Goal: Task Accomplishment & Management: Manage account settings

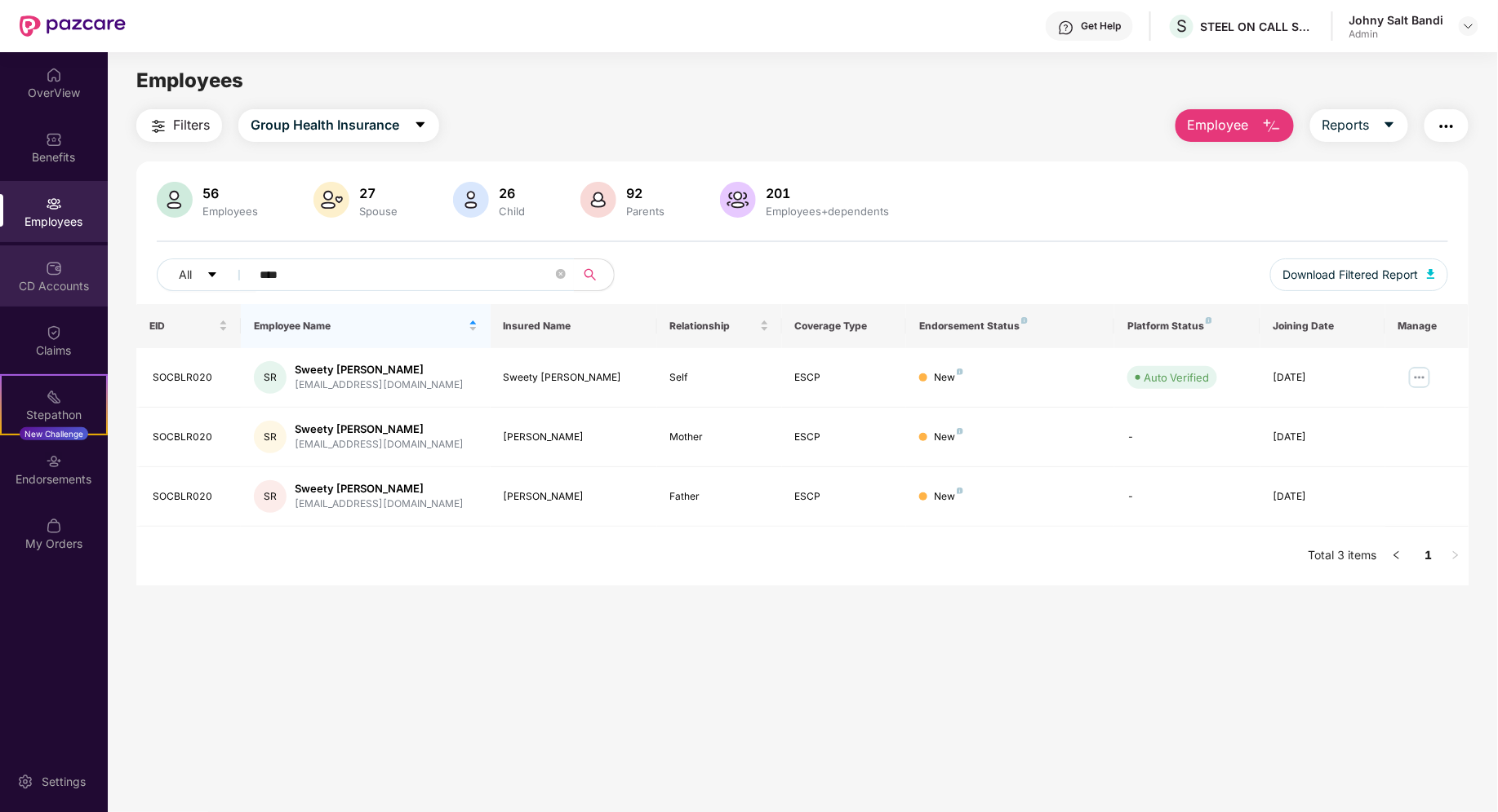
scroll to position [51, 0]
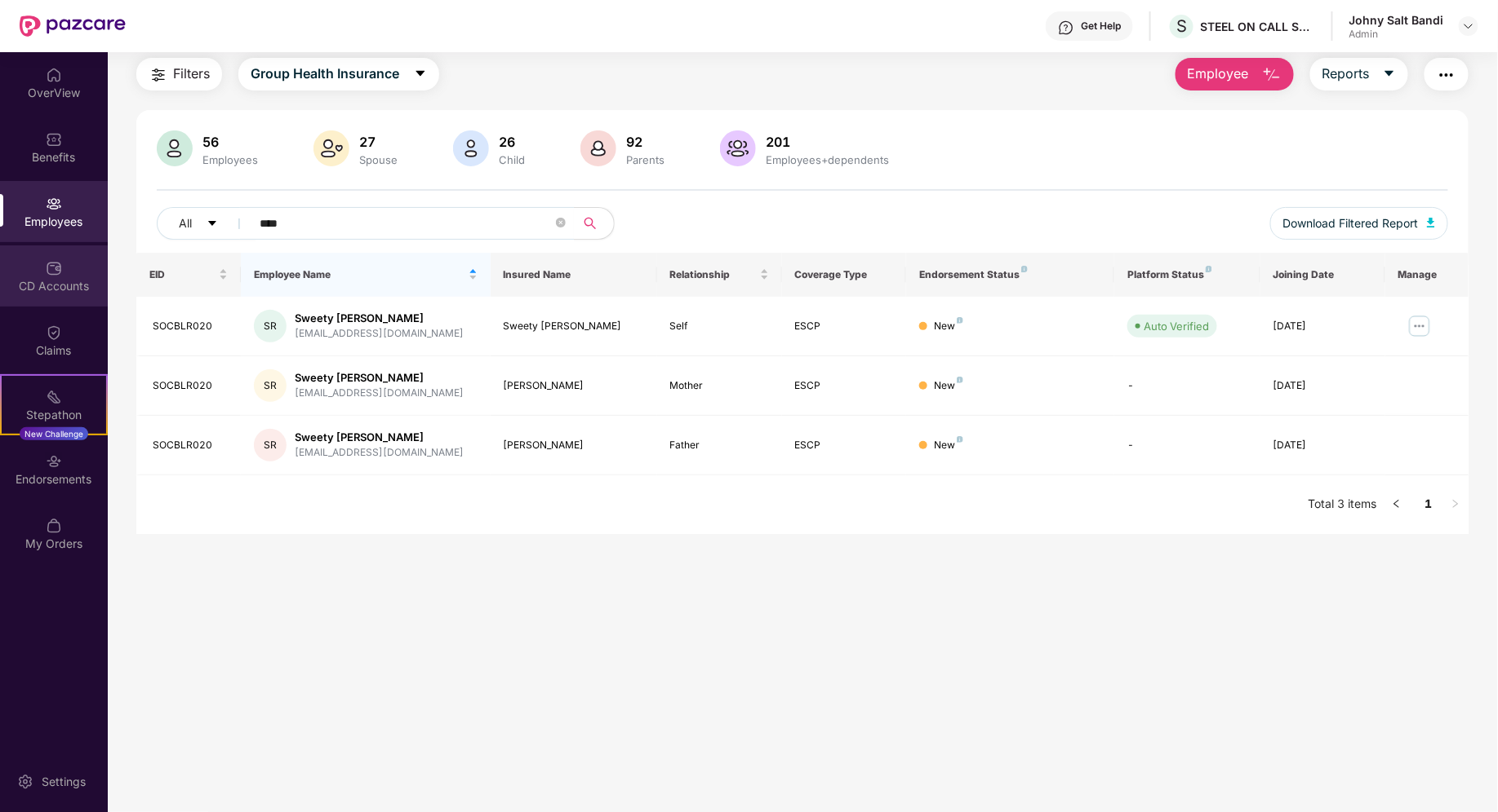
click at [31, 288] on div "CD Accounts" at bounding box center [54, 286] width 108 height 17
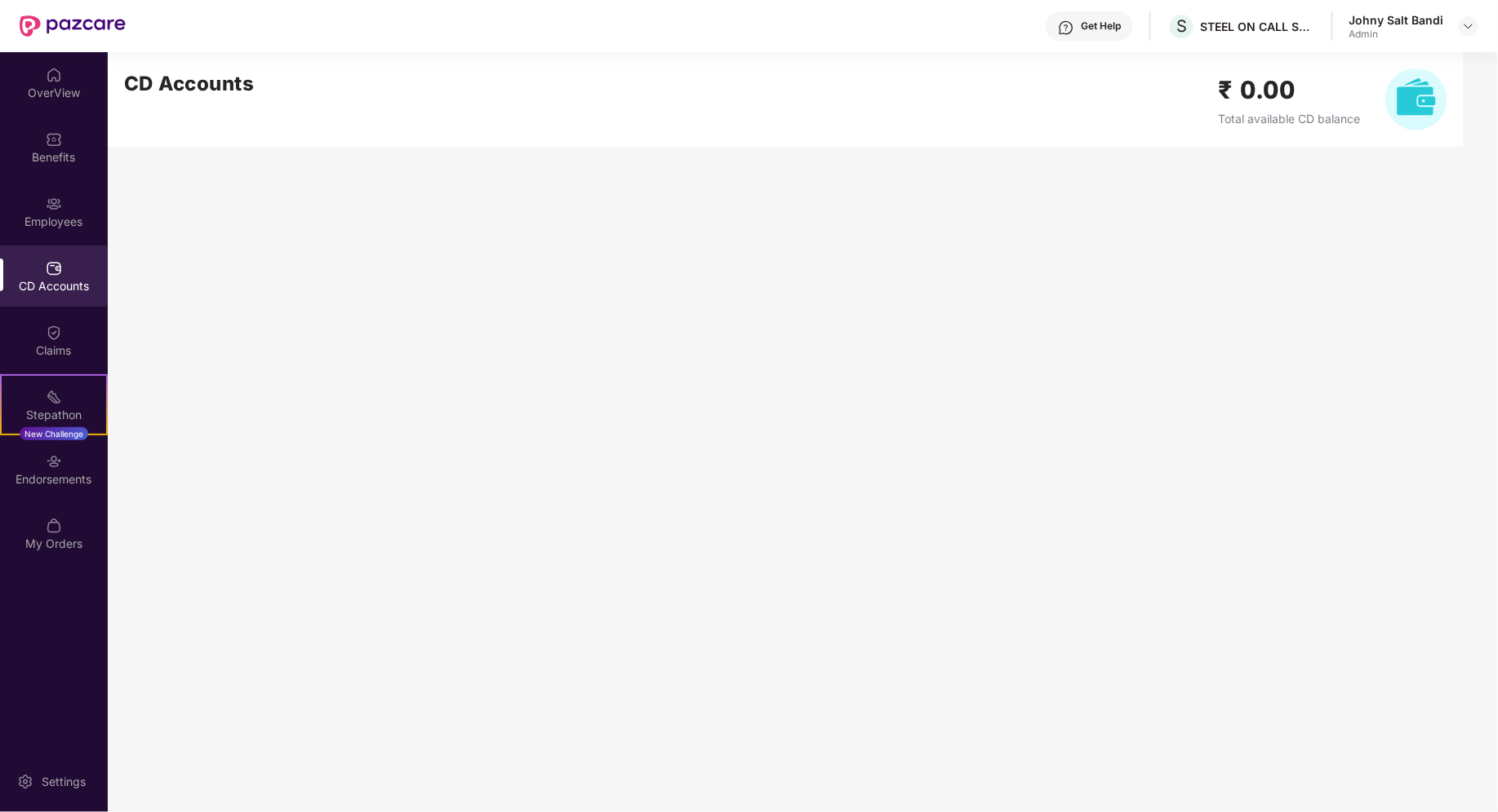
scroll to position [0, 0]
click at [56, 203] on img at bounding box center [53, 203] width 17 height 17
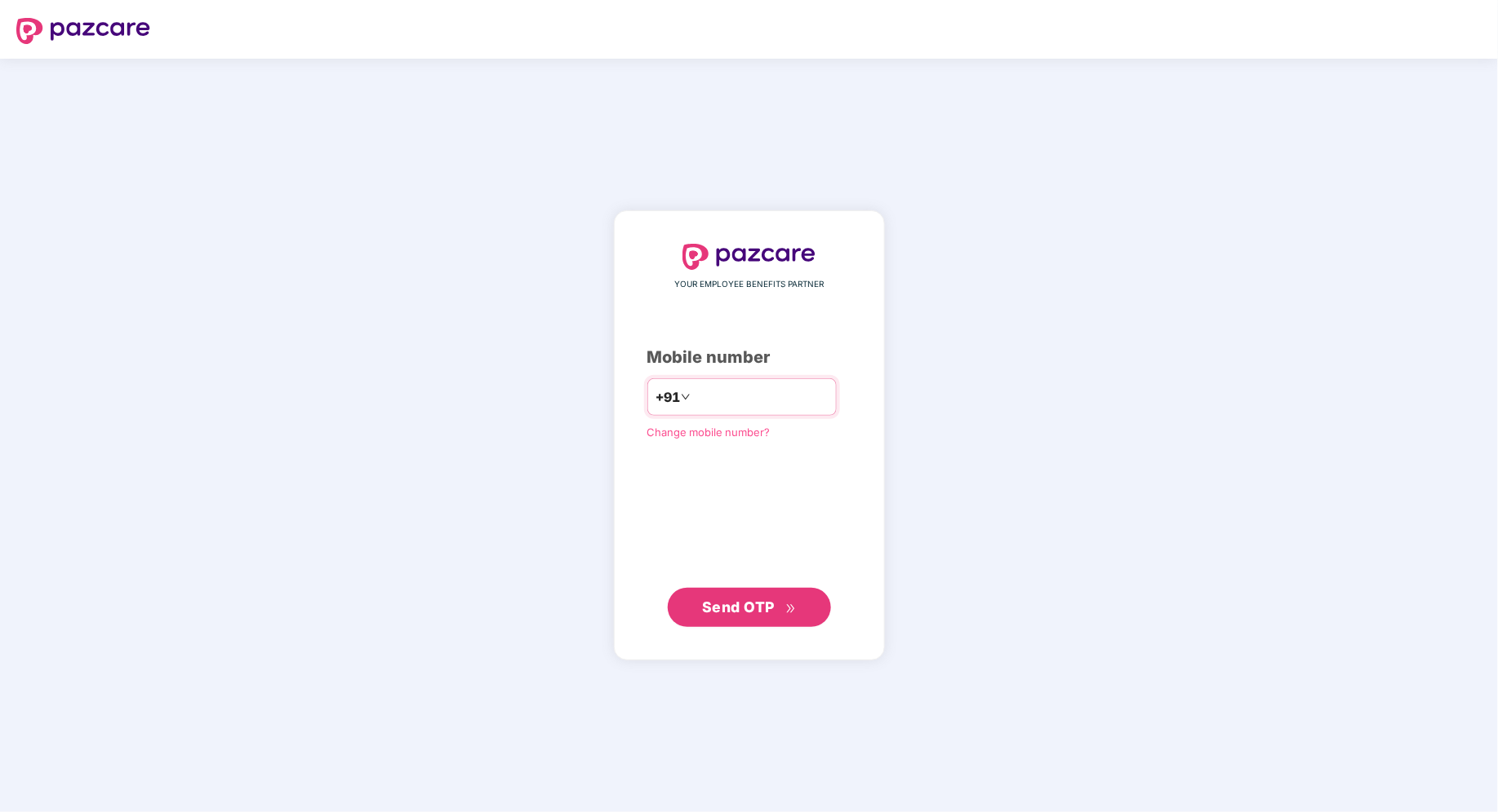
click at [748, 380] on div "+91" at bounding box center [742, 397] width 189 height 37
click at [744, 400] on input "number" at bounding box center [760, 397] width 134 height 27
click at [723, 402] on input "number" at bounding box center [760, 397] width 134 height 27
type input "**********"
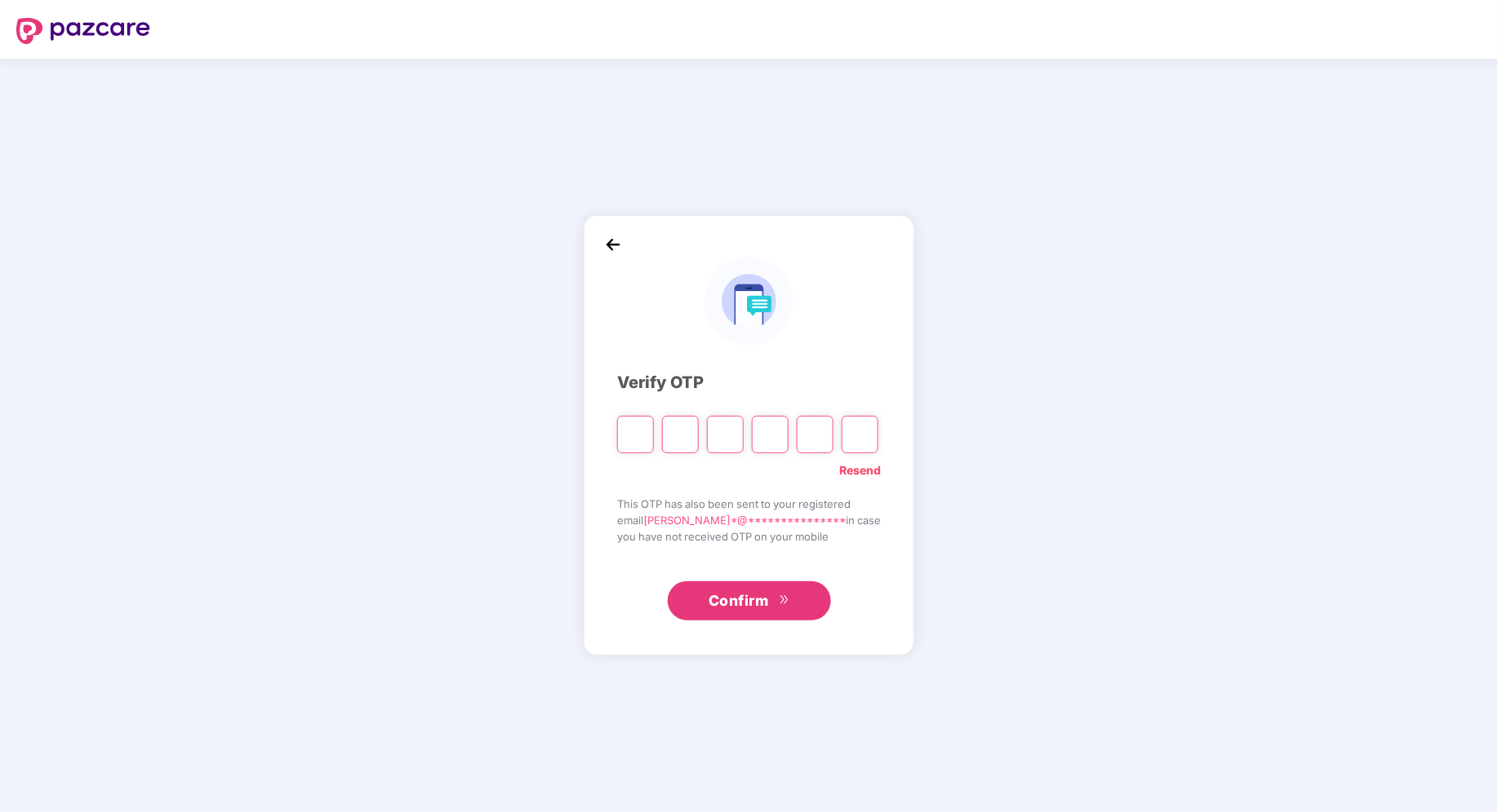
type input "*"
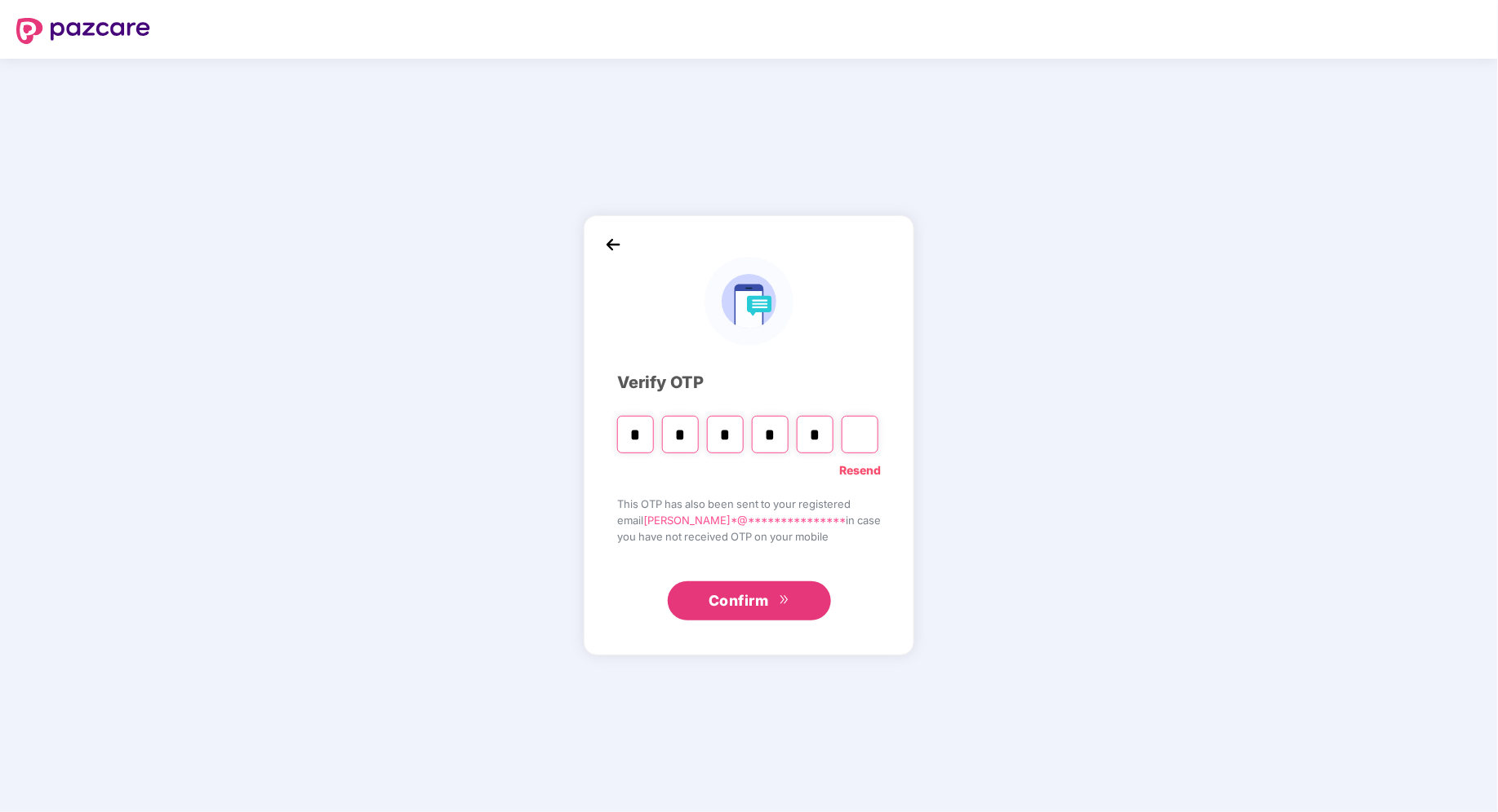
type input "*"
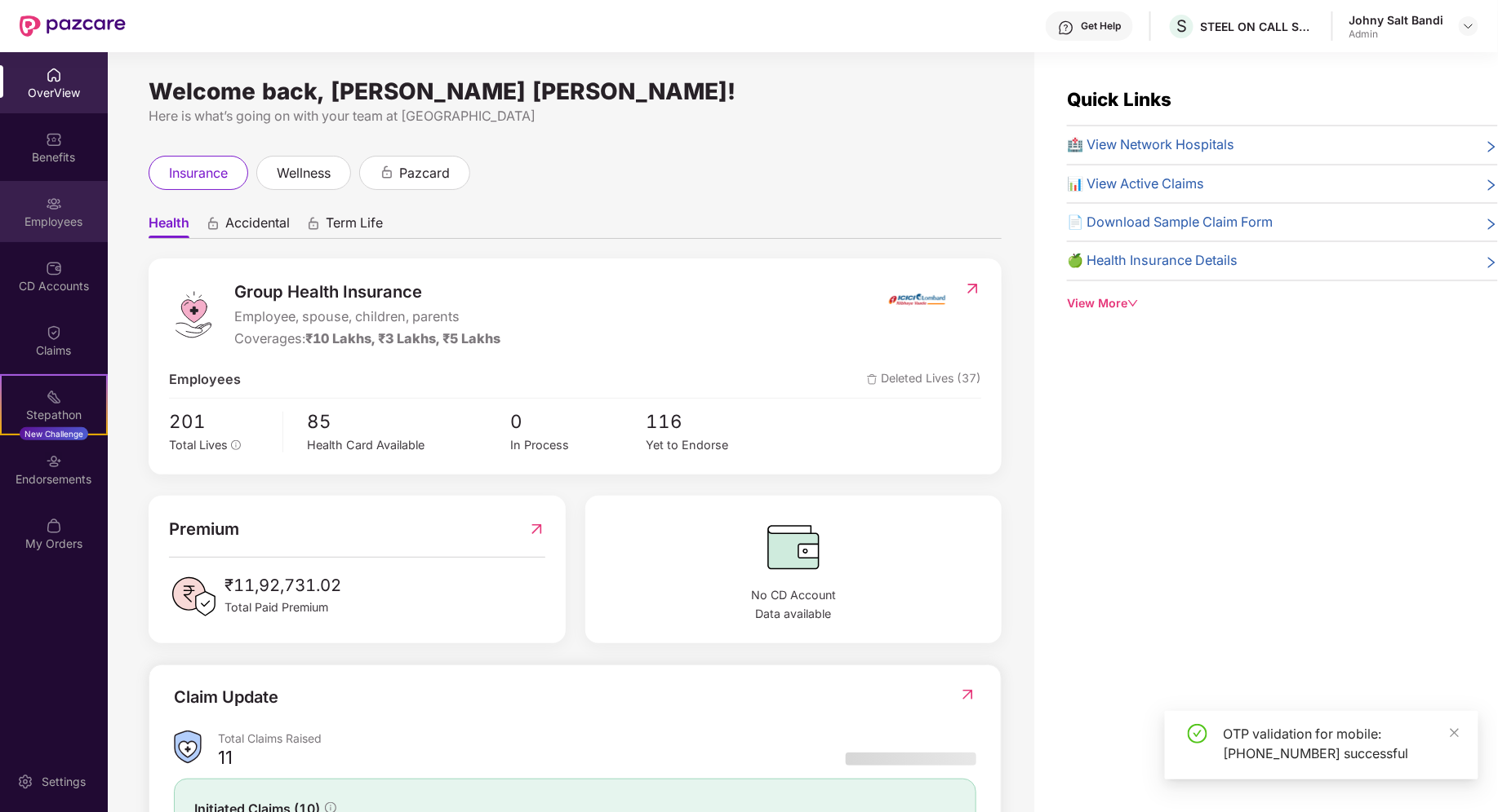
click at [75, 201] on div "Employees" at bounding box center [54, 211] width 108 height 61
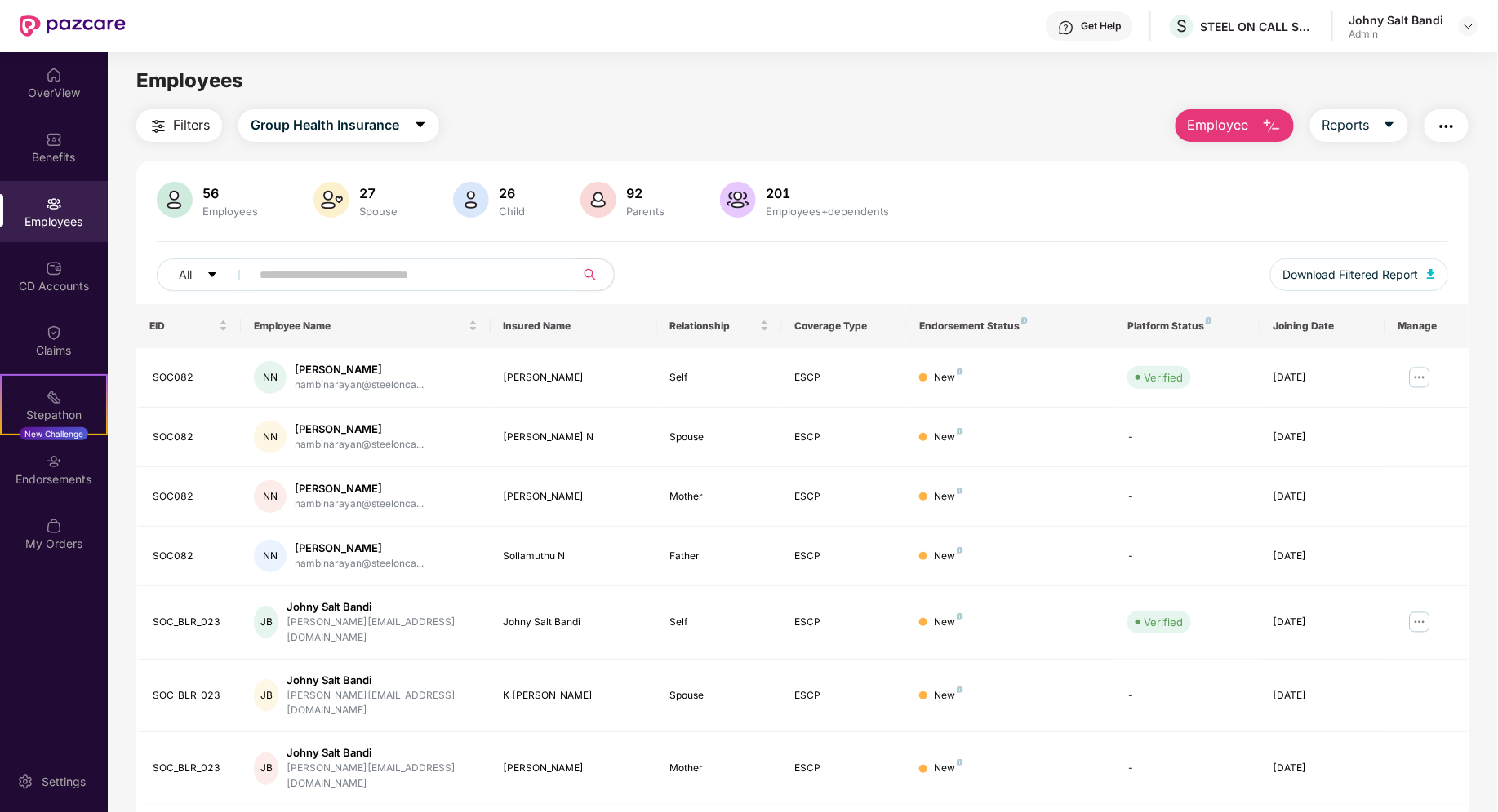
click at [294, 270] on input "text" at bounding box center [406, 274] width 293 height 25
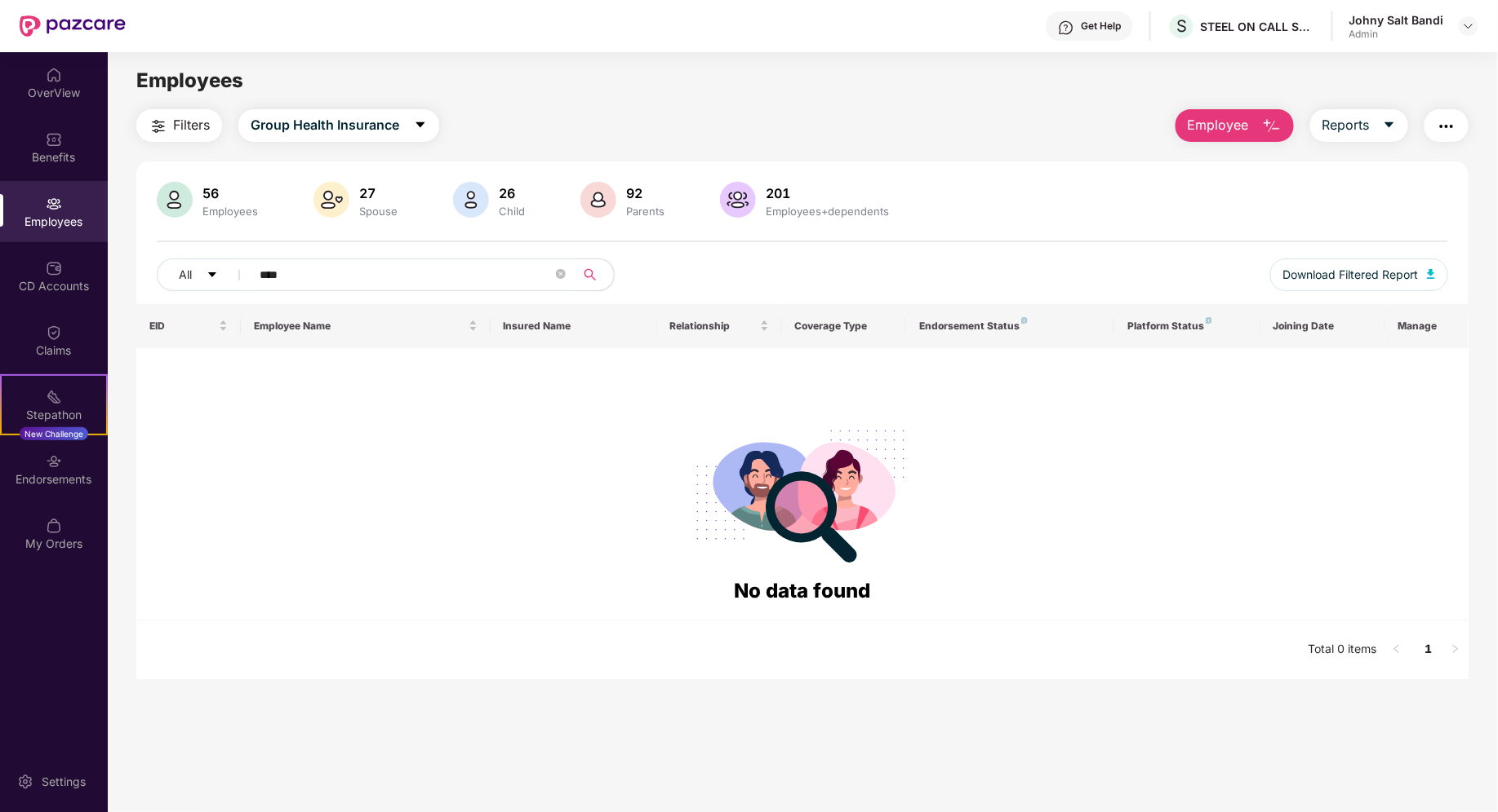
click at [294, 270] on input "****" at bounding box center [406, 274] width 293 height 25
type input "*"
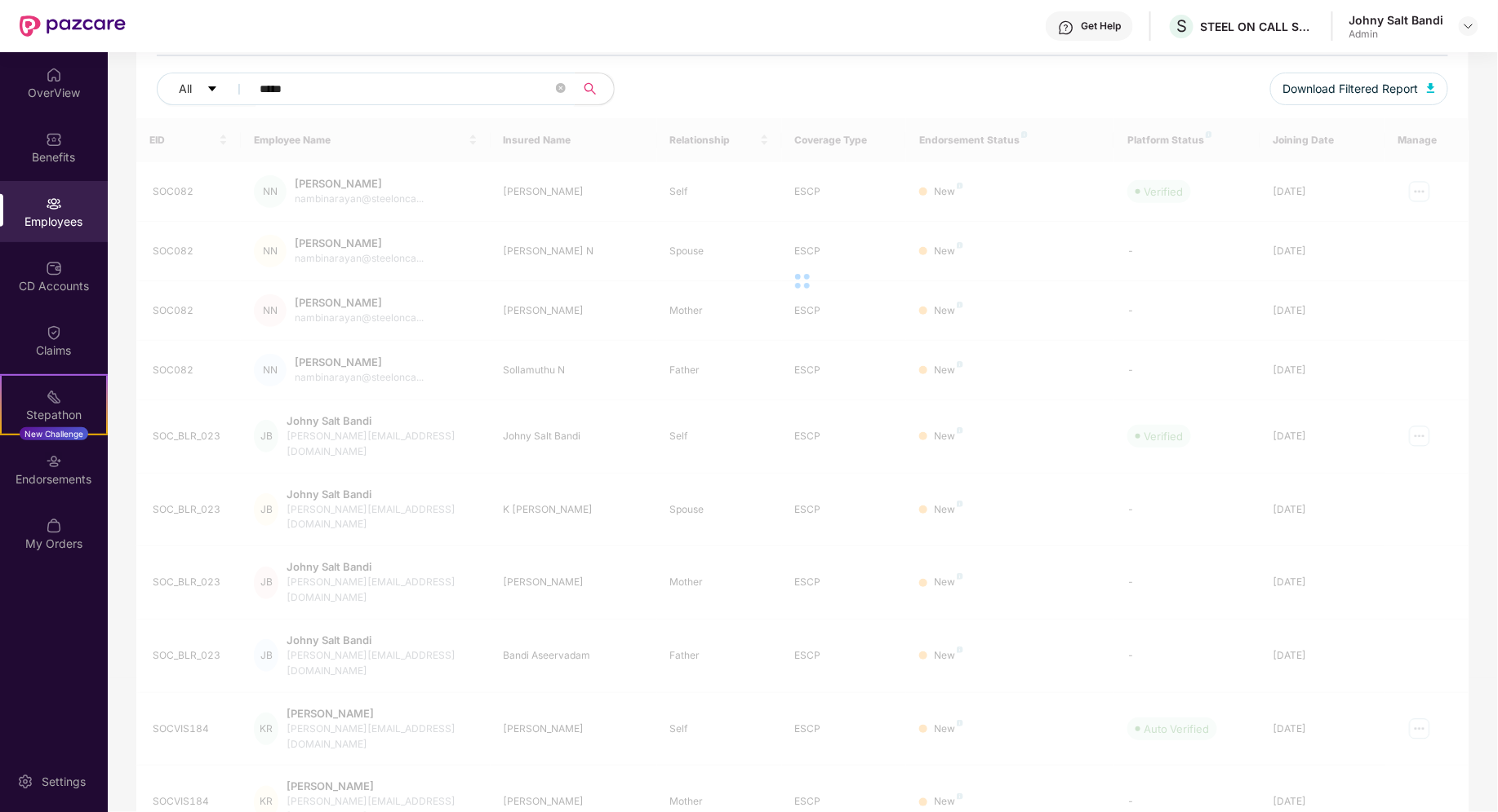
scroll to position [51, 0]
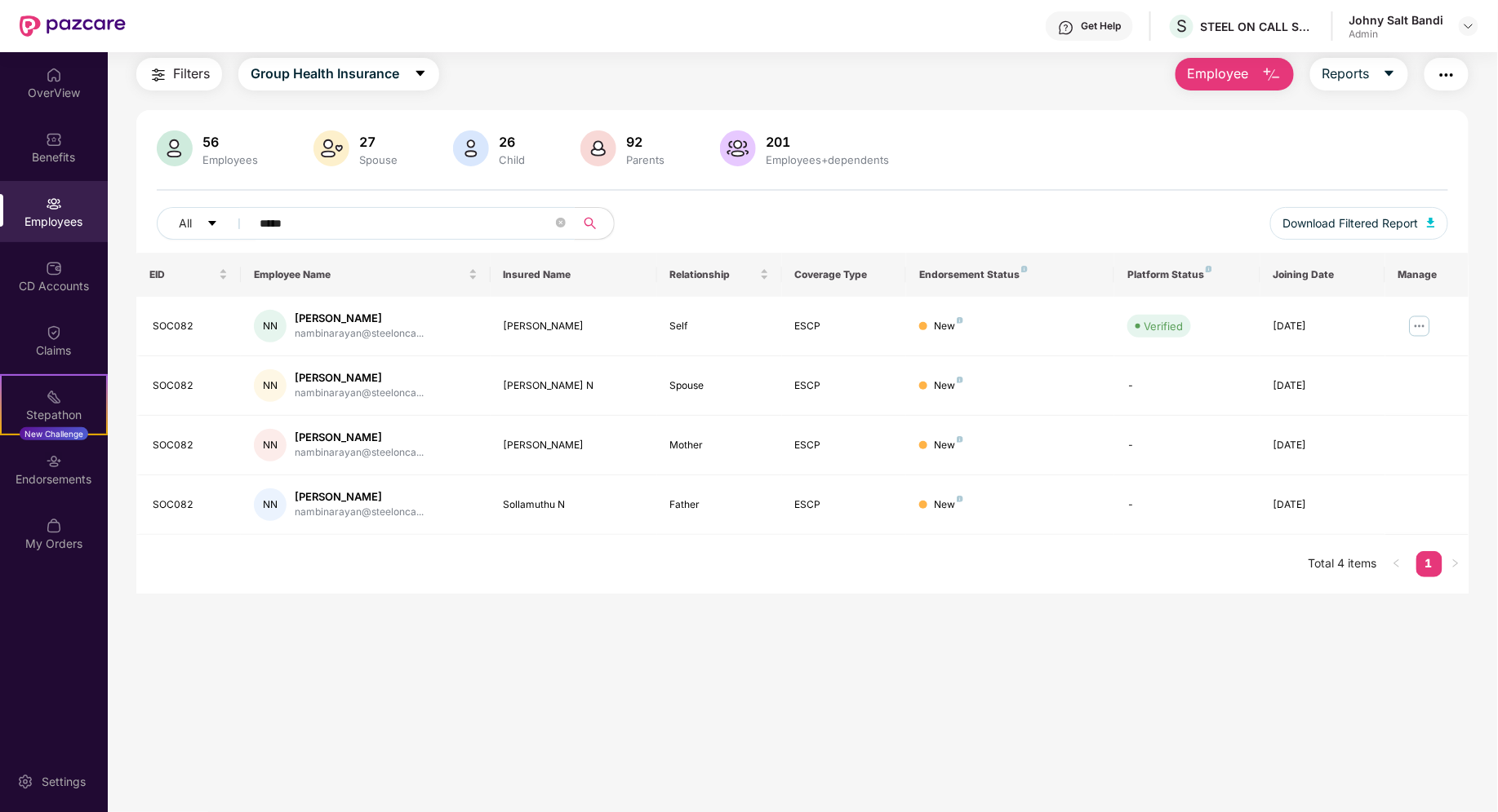
click at [329, 223] on input "*****" at bounding box center [406, 223] width 293 height 25
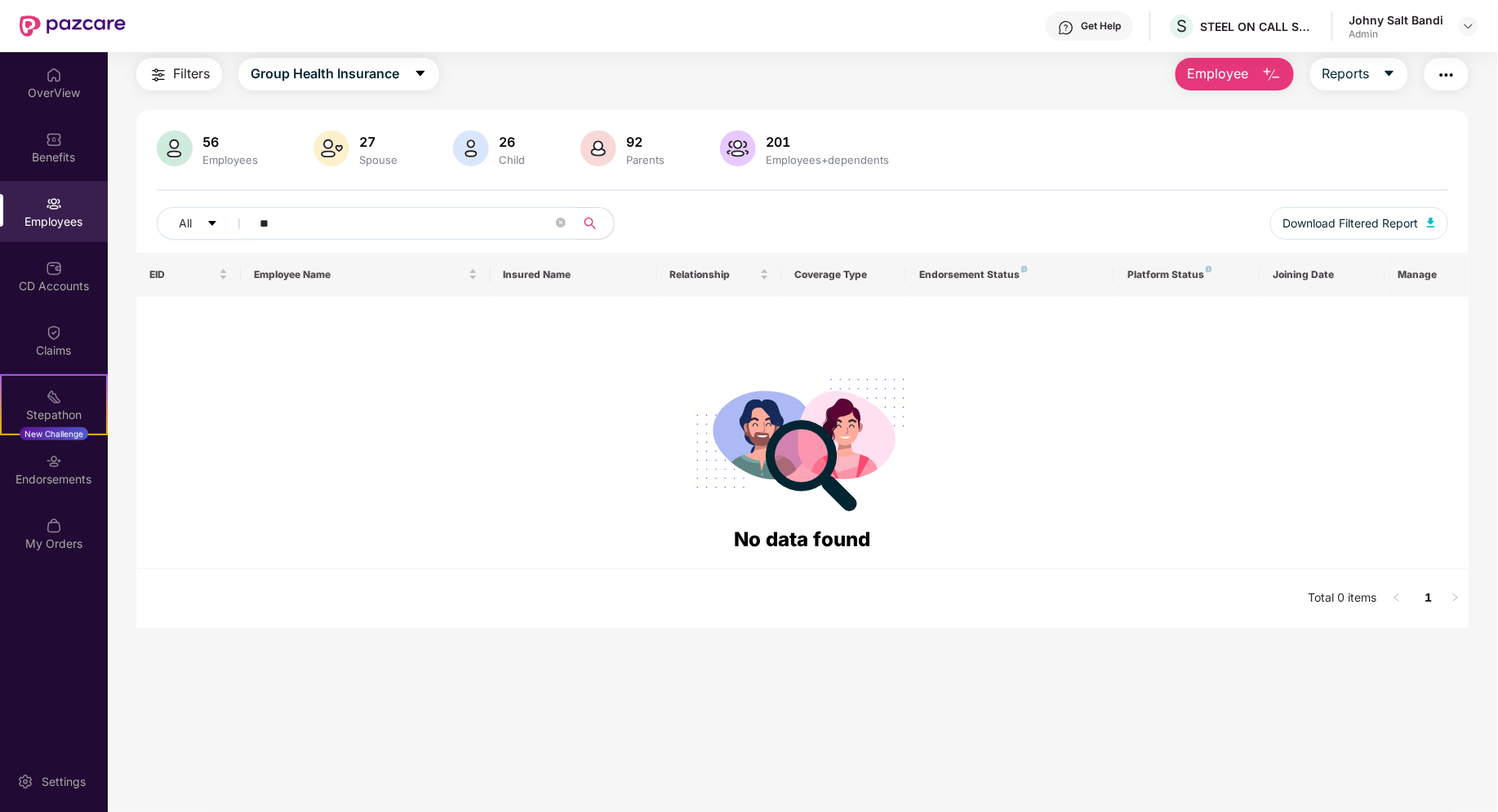
type input "*"
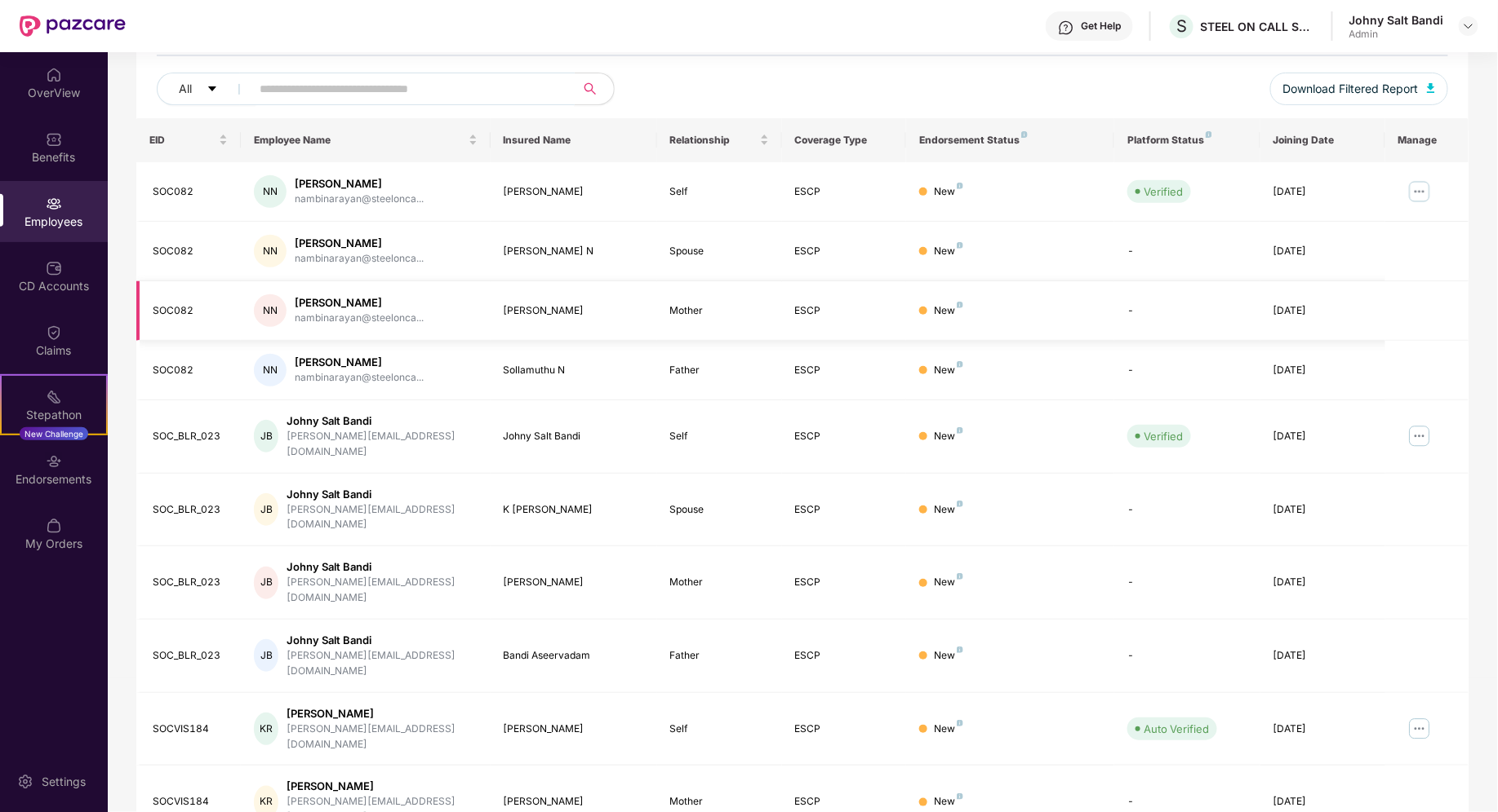
scroll to position [0, 0]
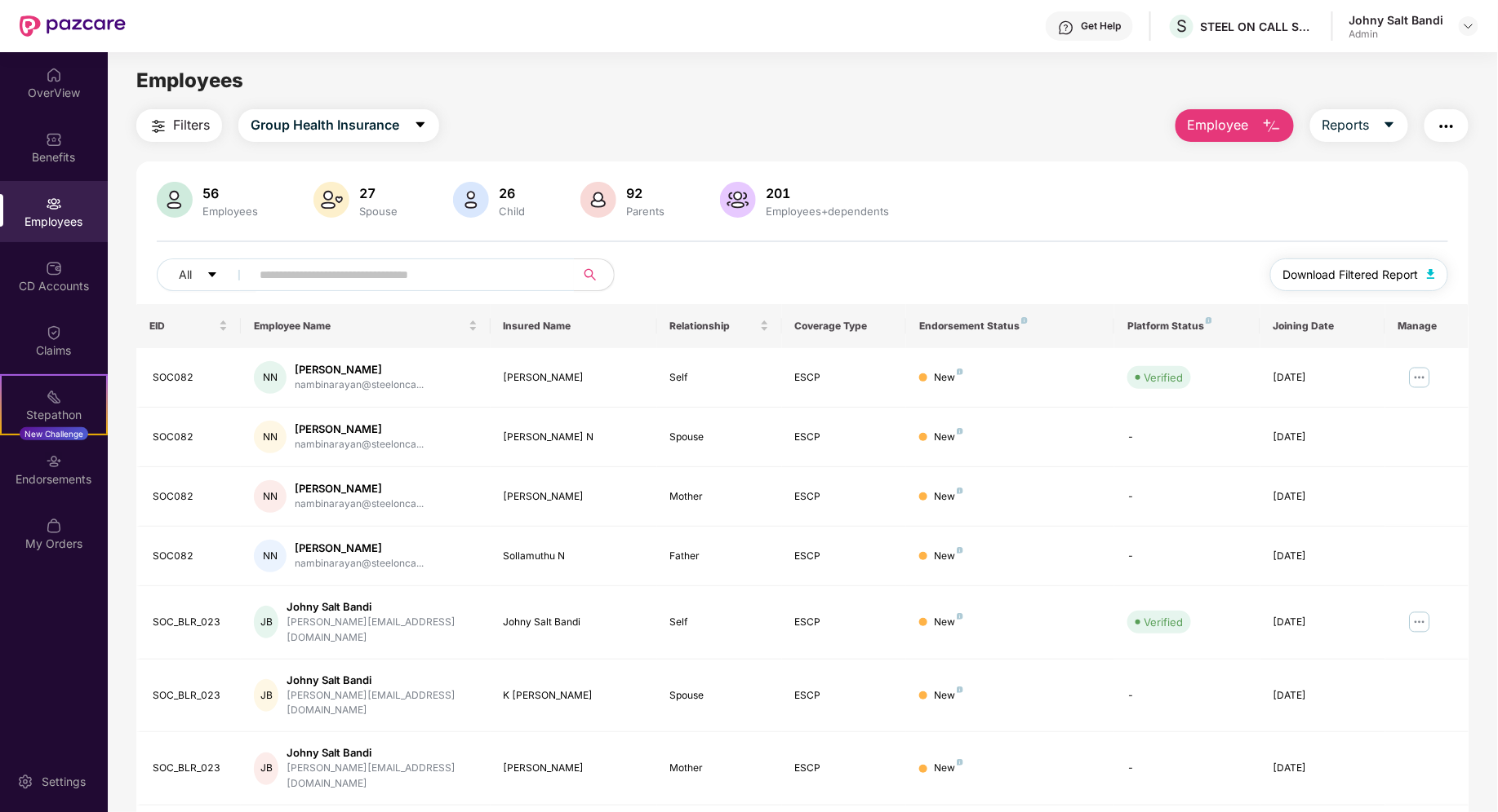
click at [1437, 275] on button "Download Filtered Report" at bounding box center [1358, 274] width 178 height 32
click at [362, 289] on span at bounding box center [407, 274] width 334 height 32
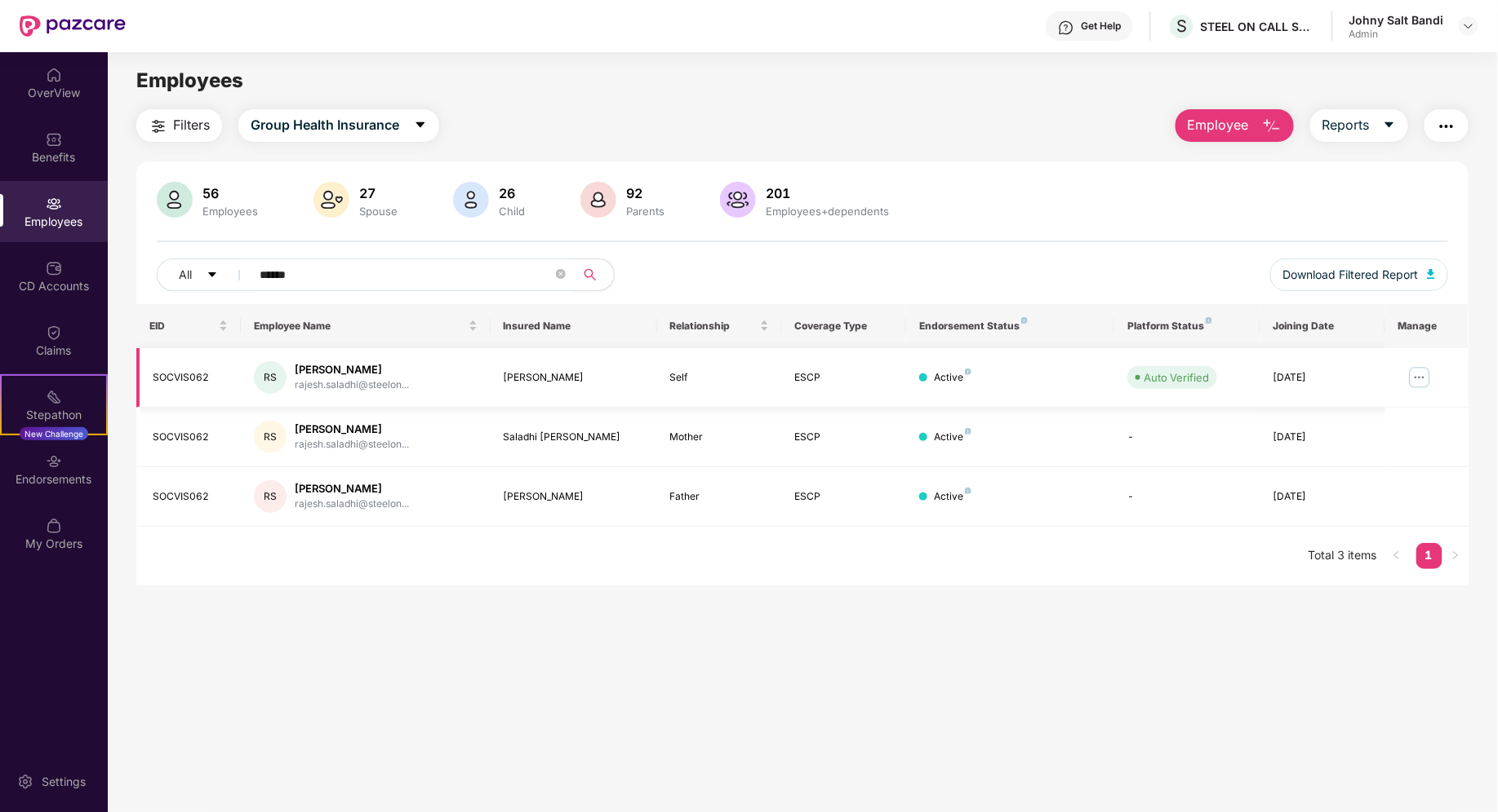
type input "******"
click at [1422, 378] on img at bounding box center [1419, 377] width 27 height 27
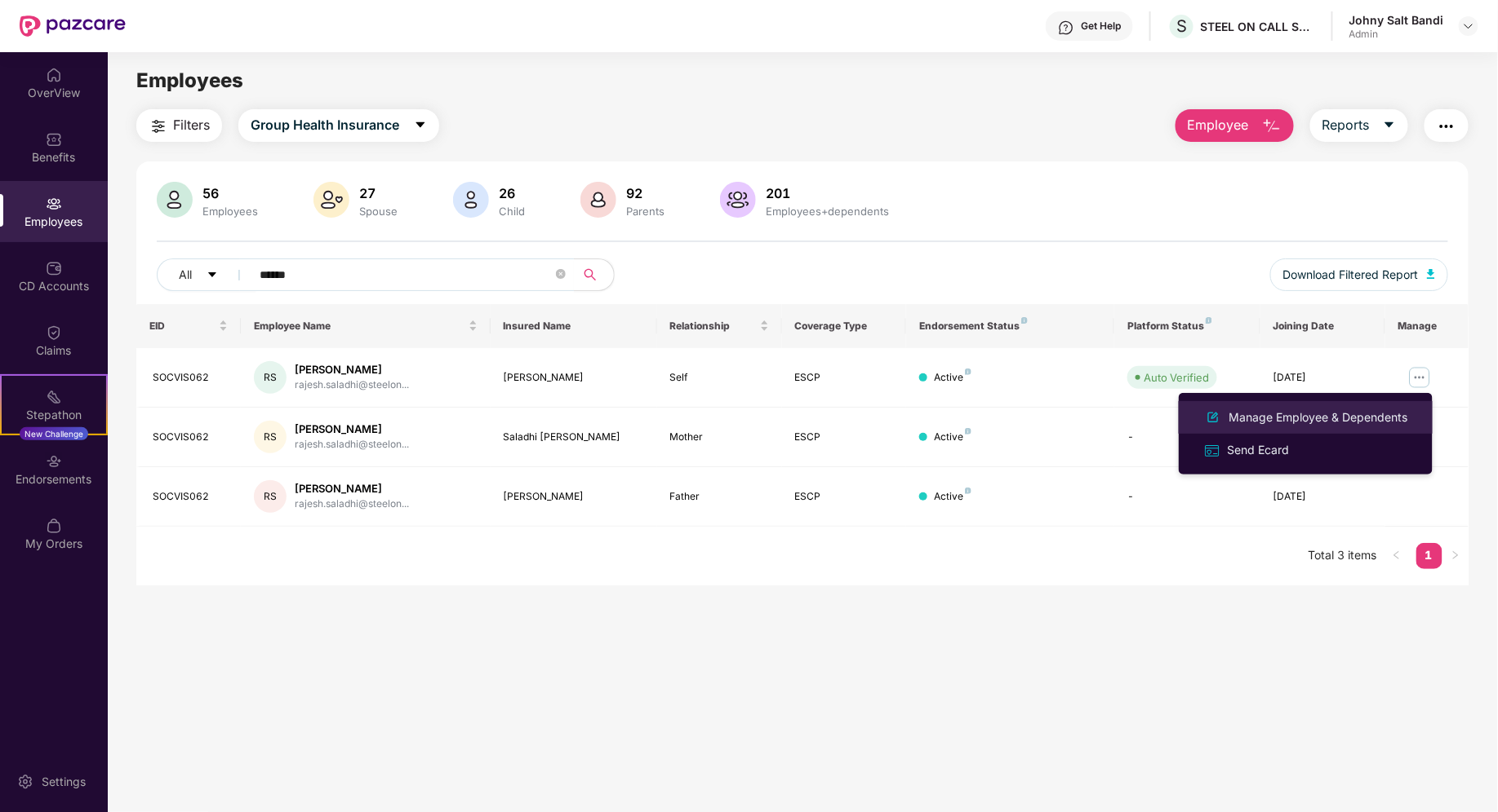
click at [1313, 424] on div "Manage Employee & Dependents" at bounding box center [1318, 418] width 185 height 18
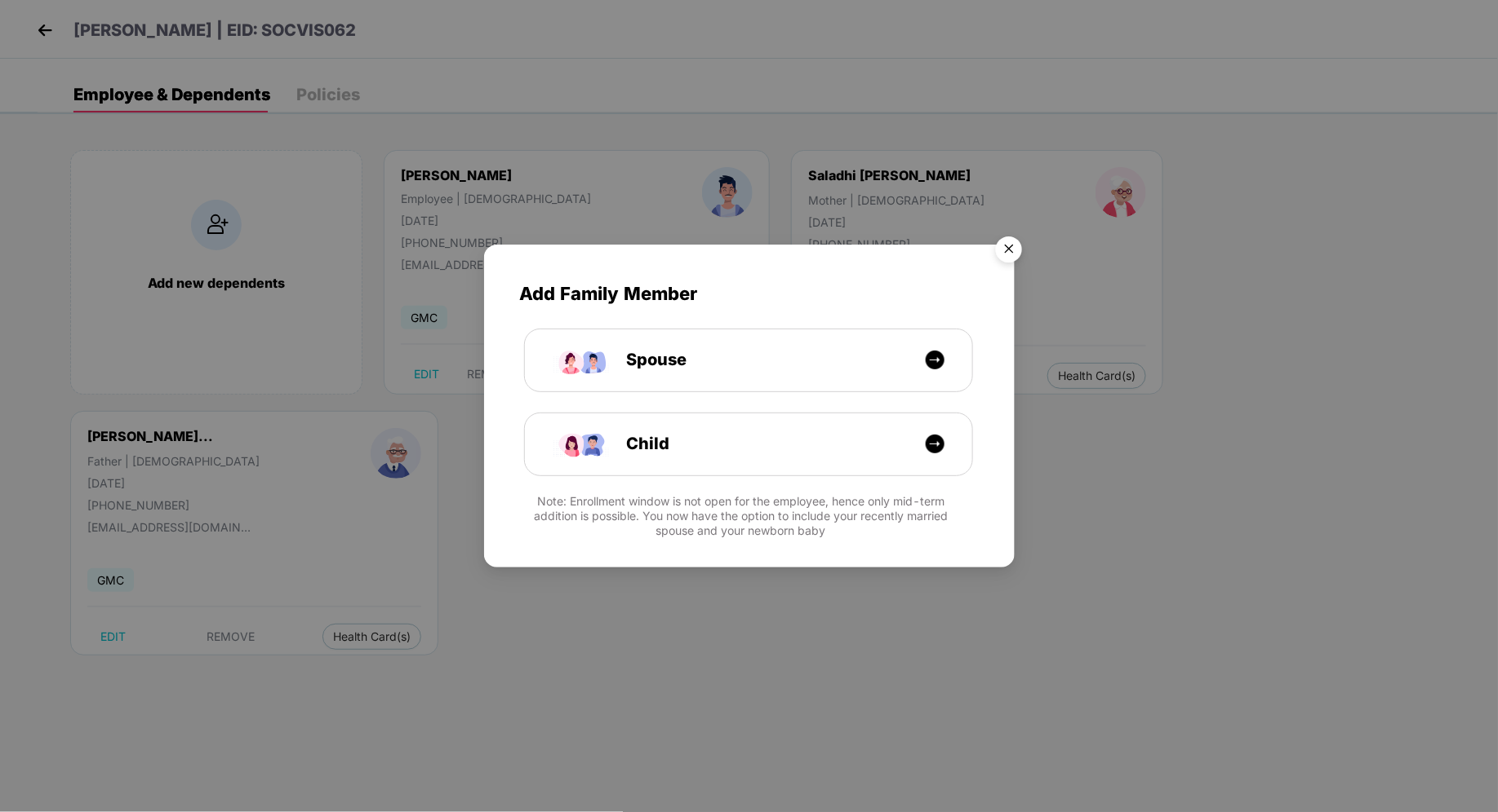
click at [1008, 247] on img "Close" at bounding box center [1008, 252] width 45 height 45
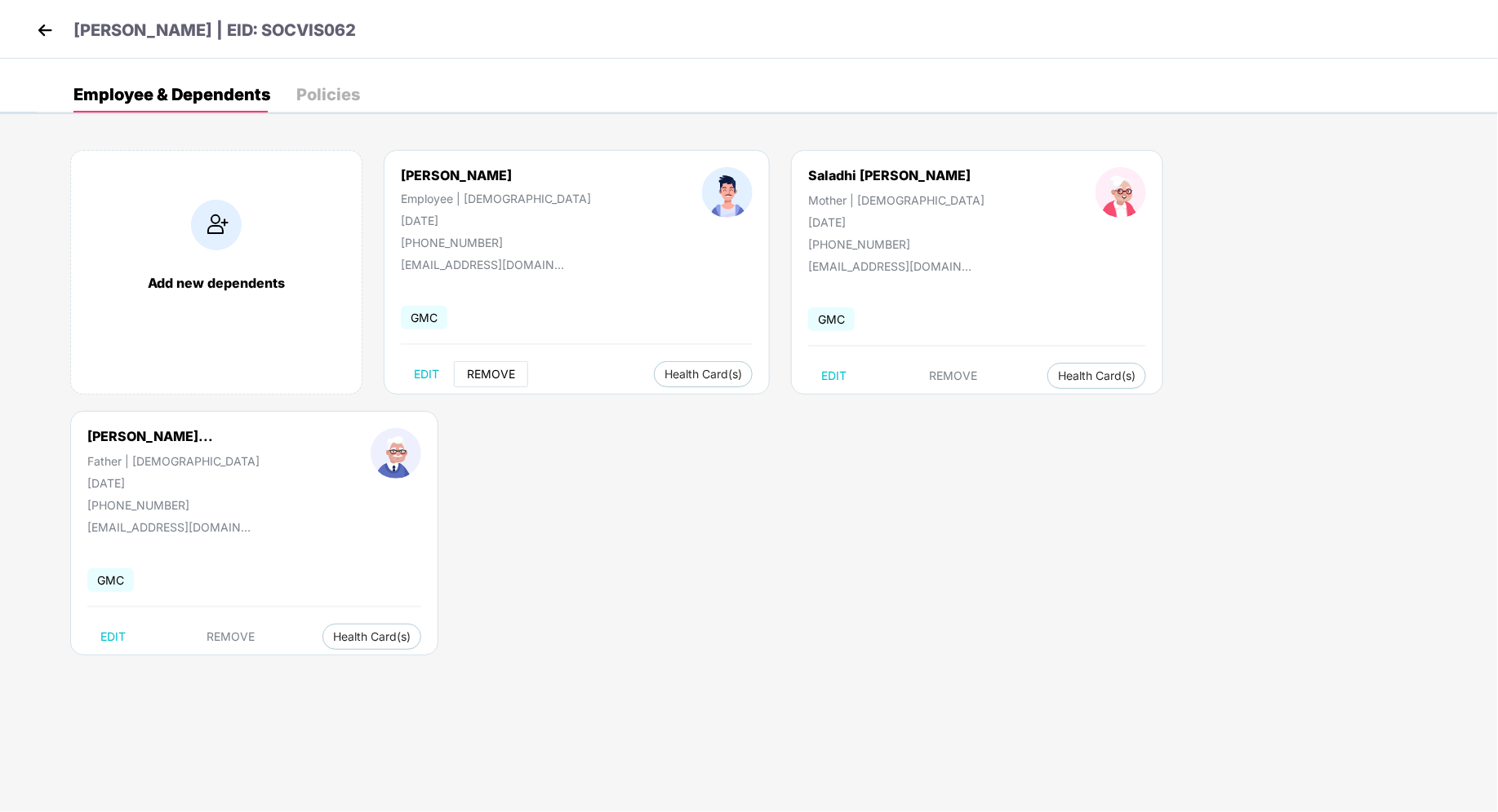
click at [505, 375] on span "REMOVE" at bounding box center [491, 374] width 48 height 13
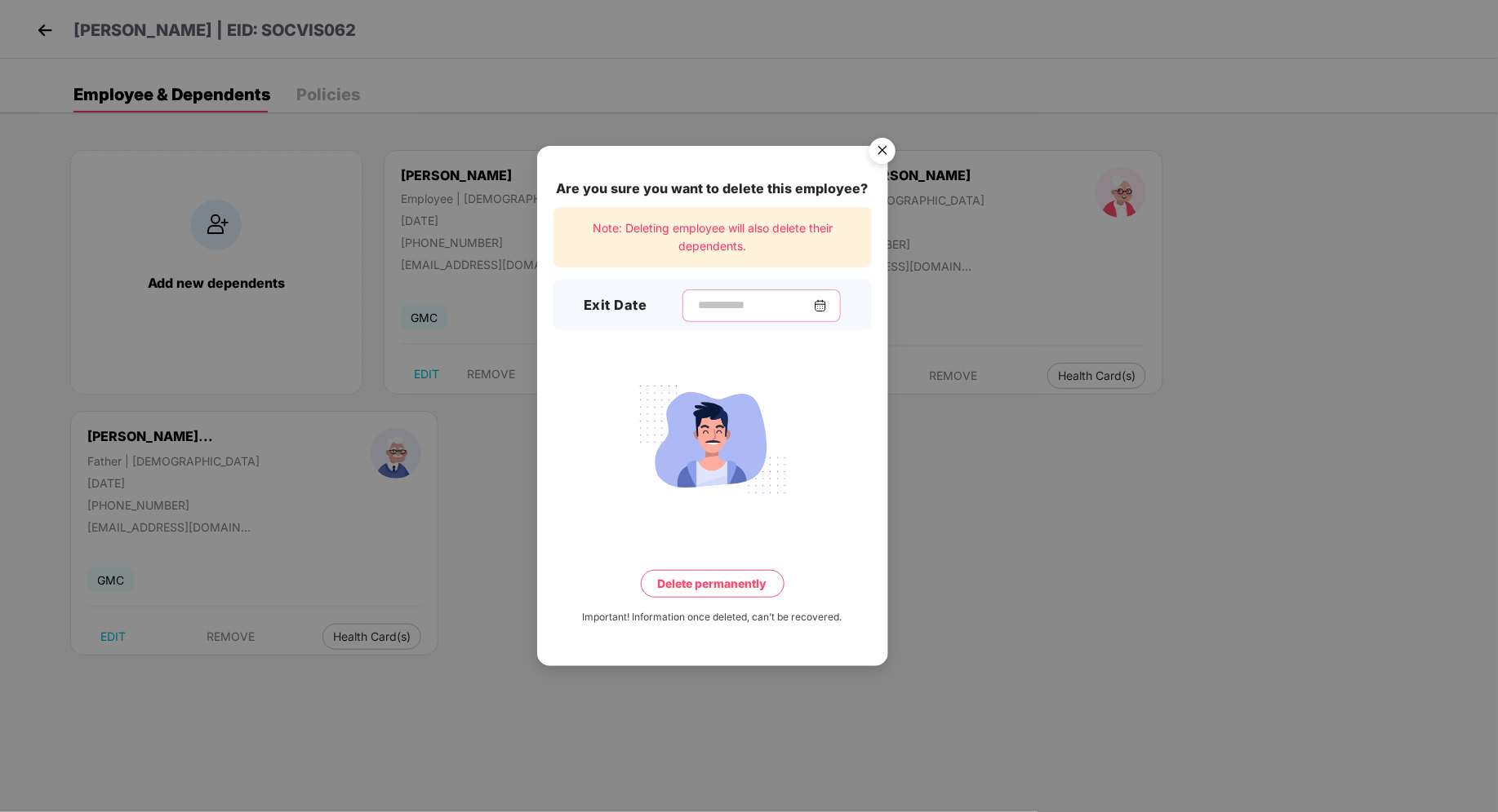
click at [706, 312] on input at bounding box center [754, 305] width 117 height 17
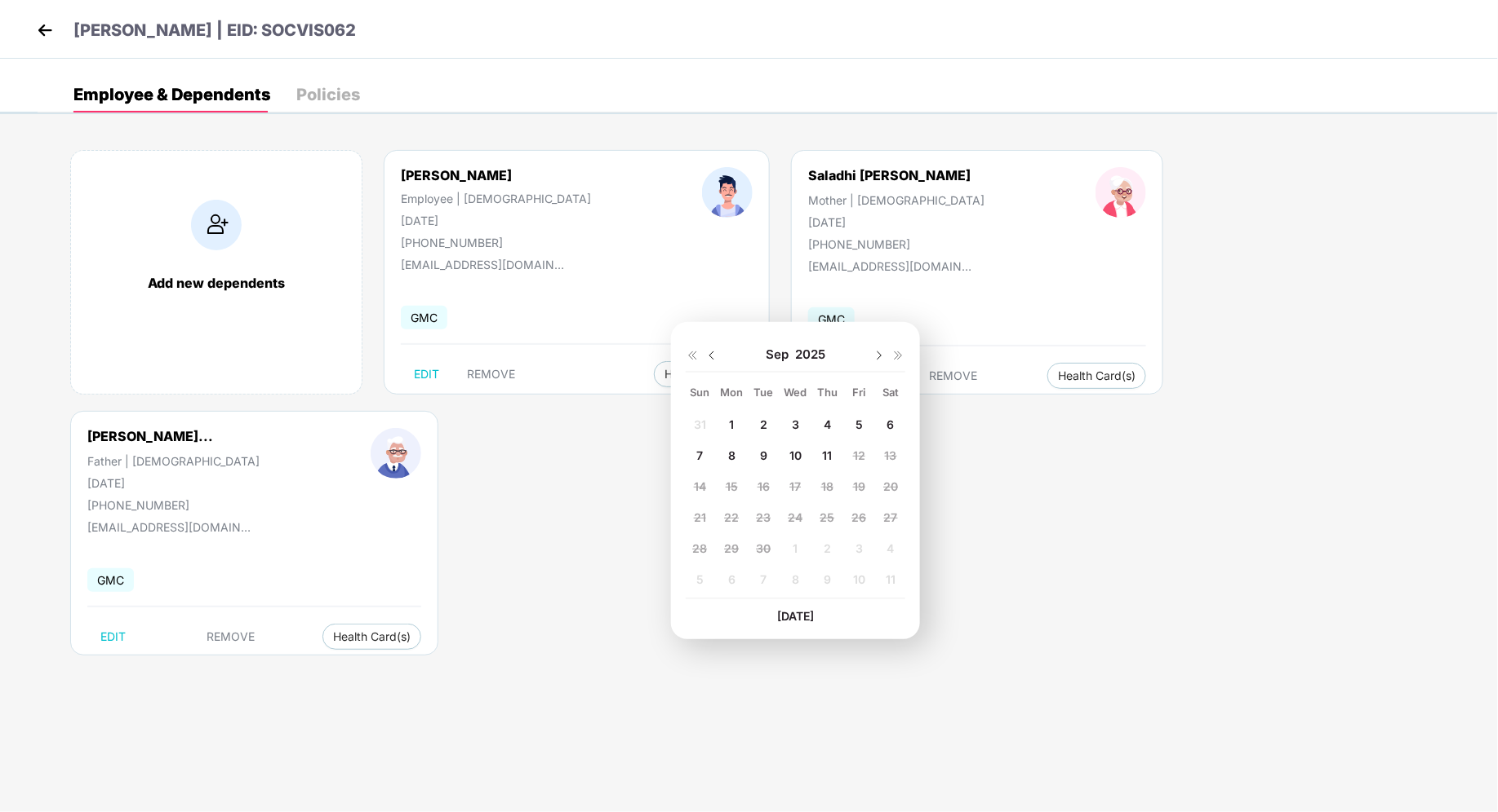
click at [51, 31] on img at bounding box center [44, 29] width 25 height 25
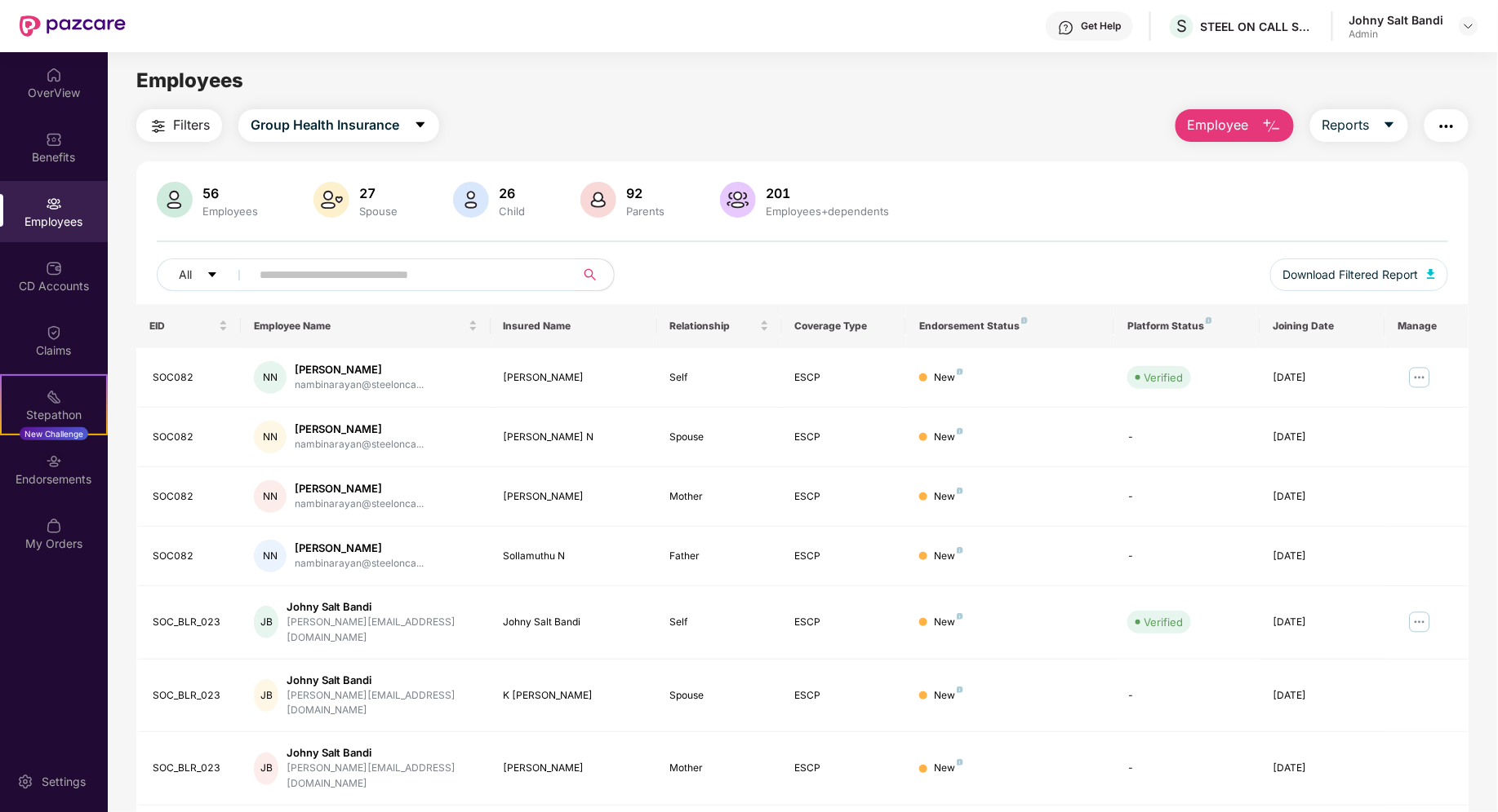
click at [414, 274] on input "text" at bounding box center [406, 274] width 293 height 25
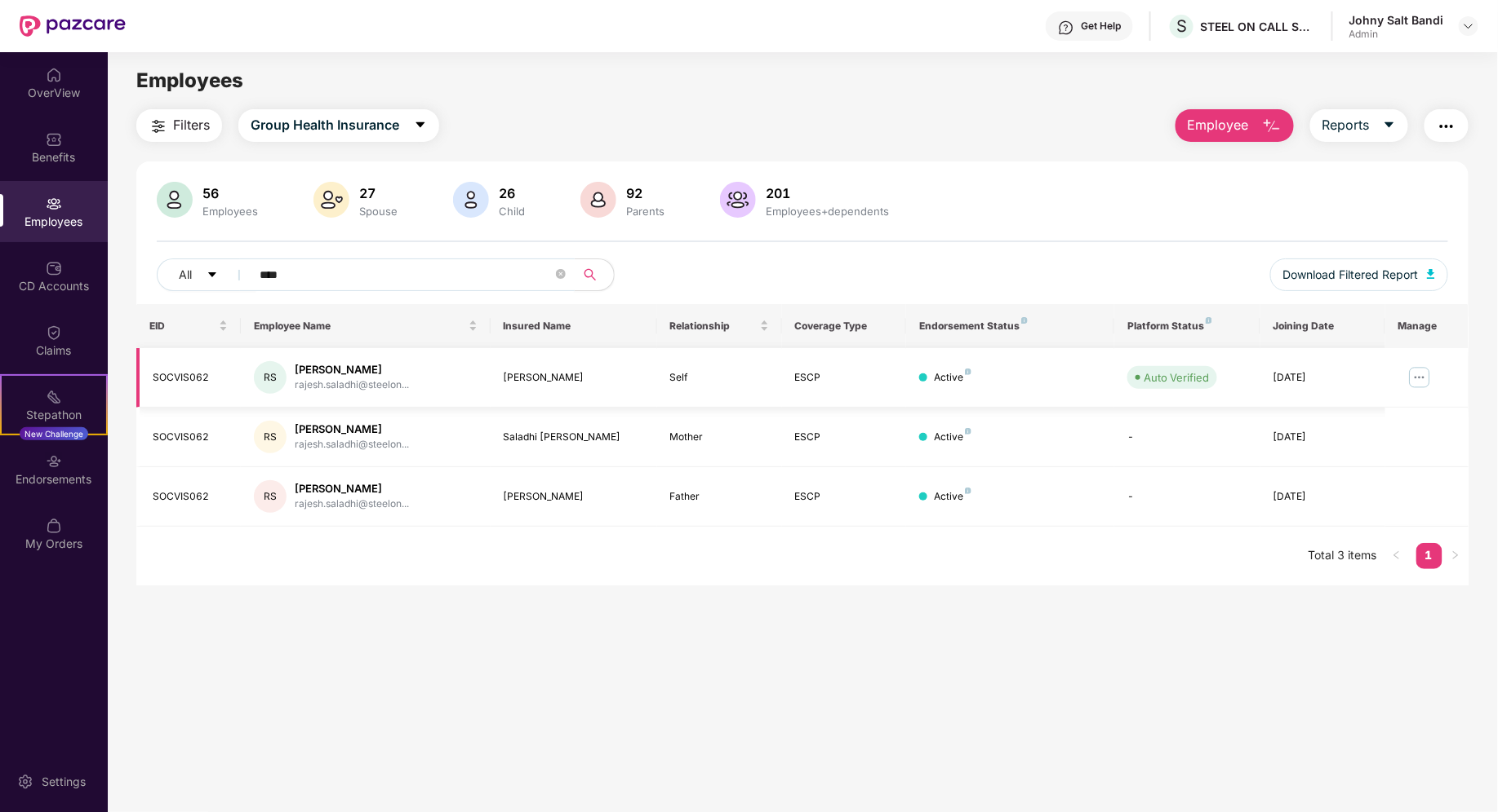
type input "****"
click at [1418, 378] on img at bounding box center [1419, 377] width 27 height 27
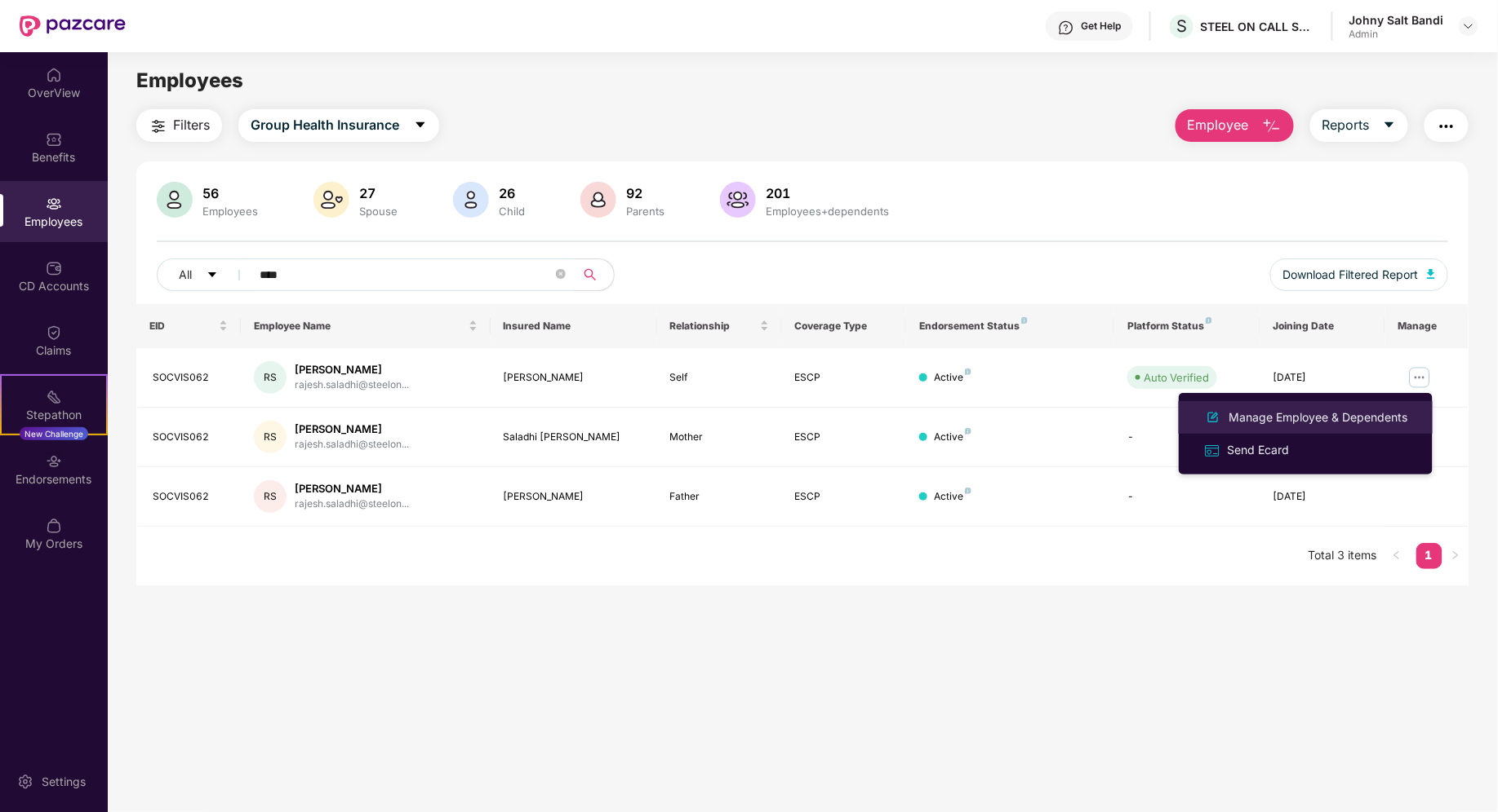
click at [1311, 424] on div "Manage Employee & Dependents" at bounding box center [1318, 418] width 185 height 18
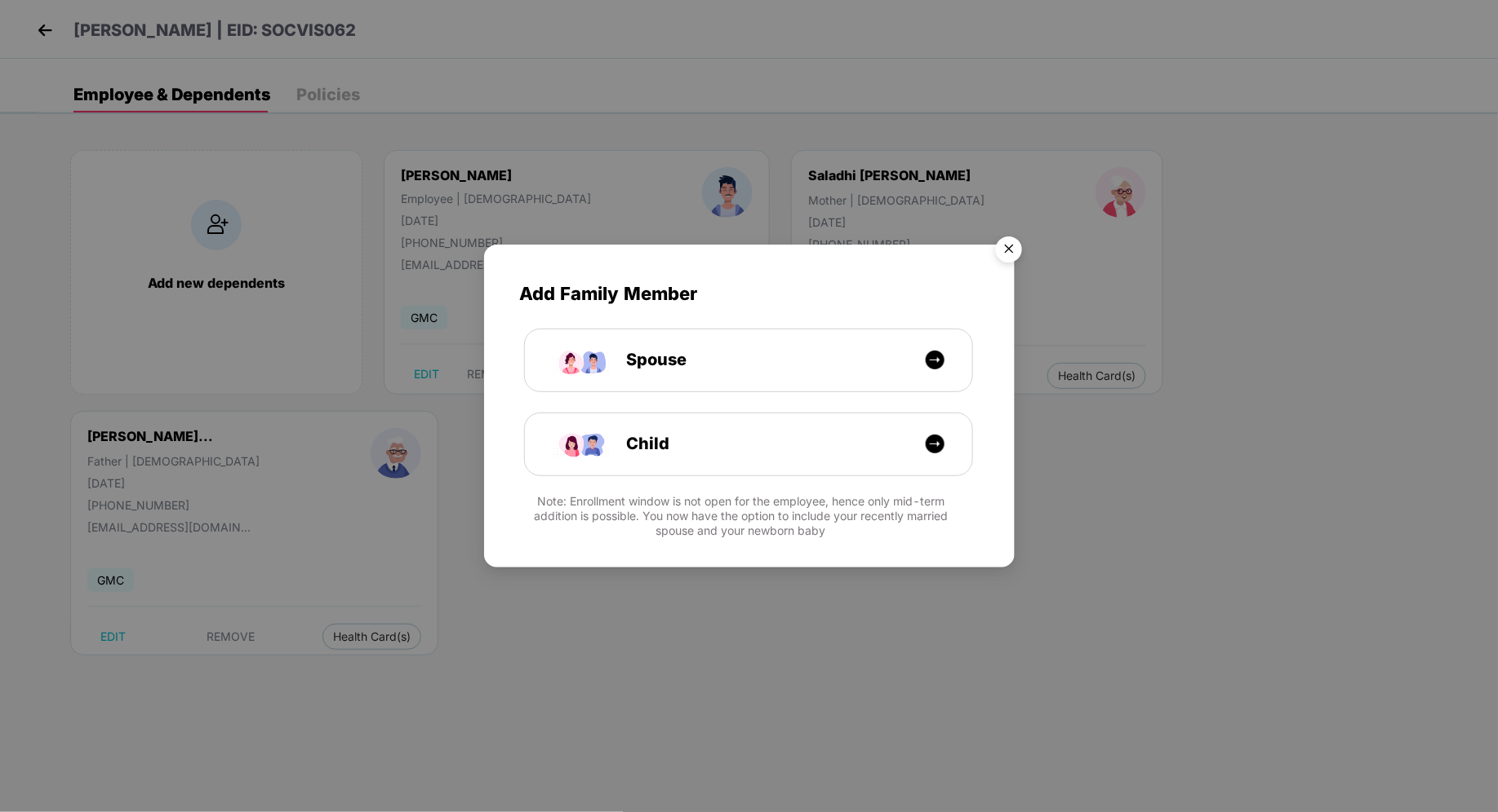
click at [1009, 252] on img "Close" at bounding box center [1008, 252] width 45 height 45
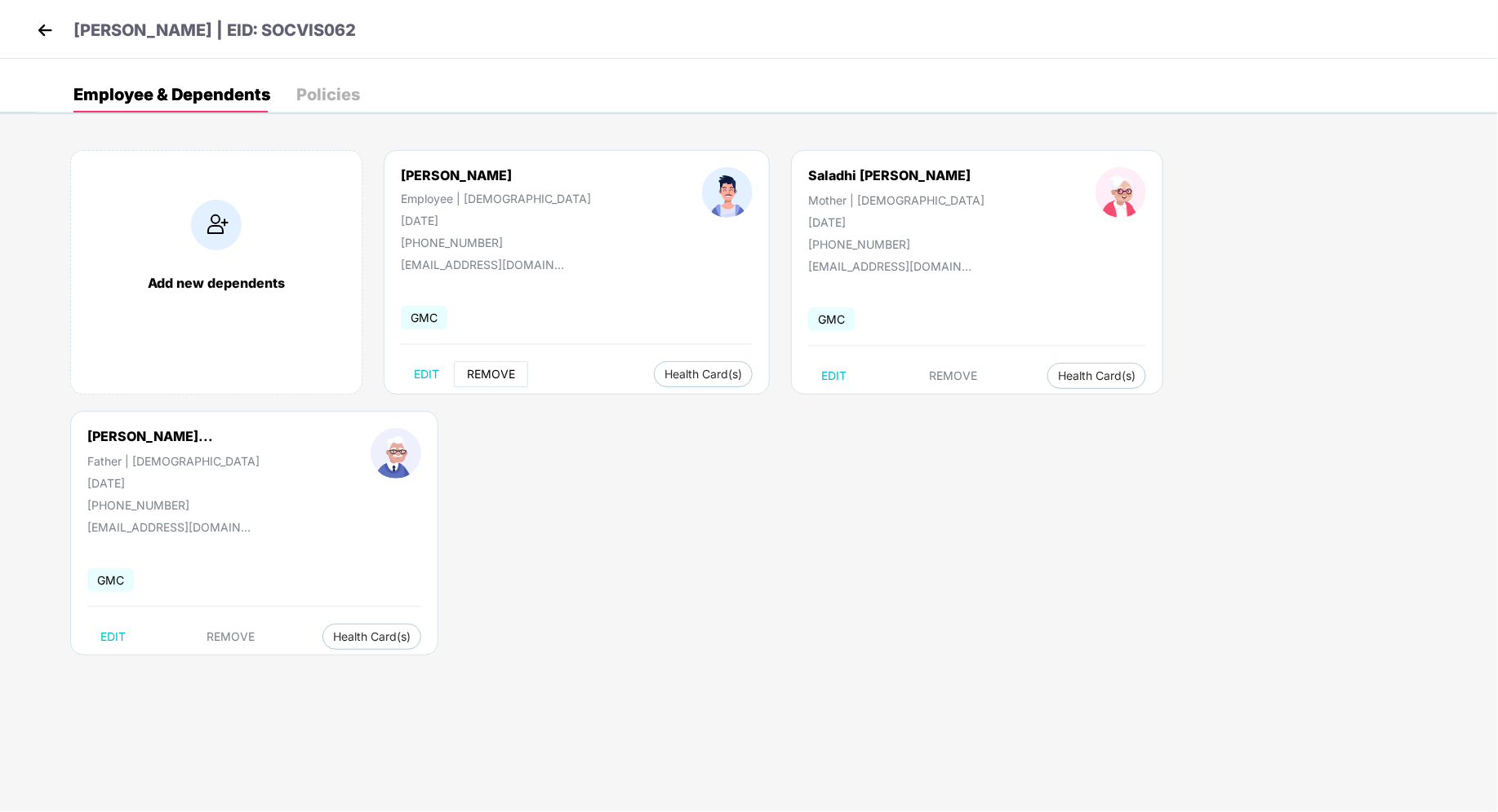
click at [490, 372] on span "REMOVE" at bounding box center [491, 374] width 48 height 13
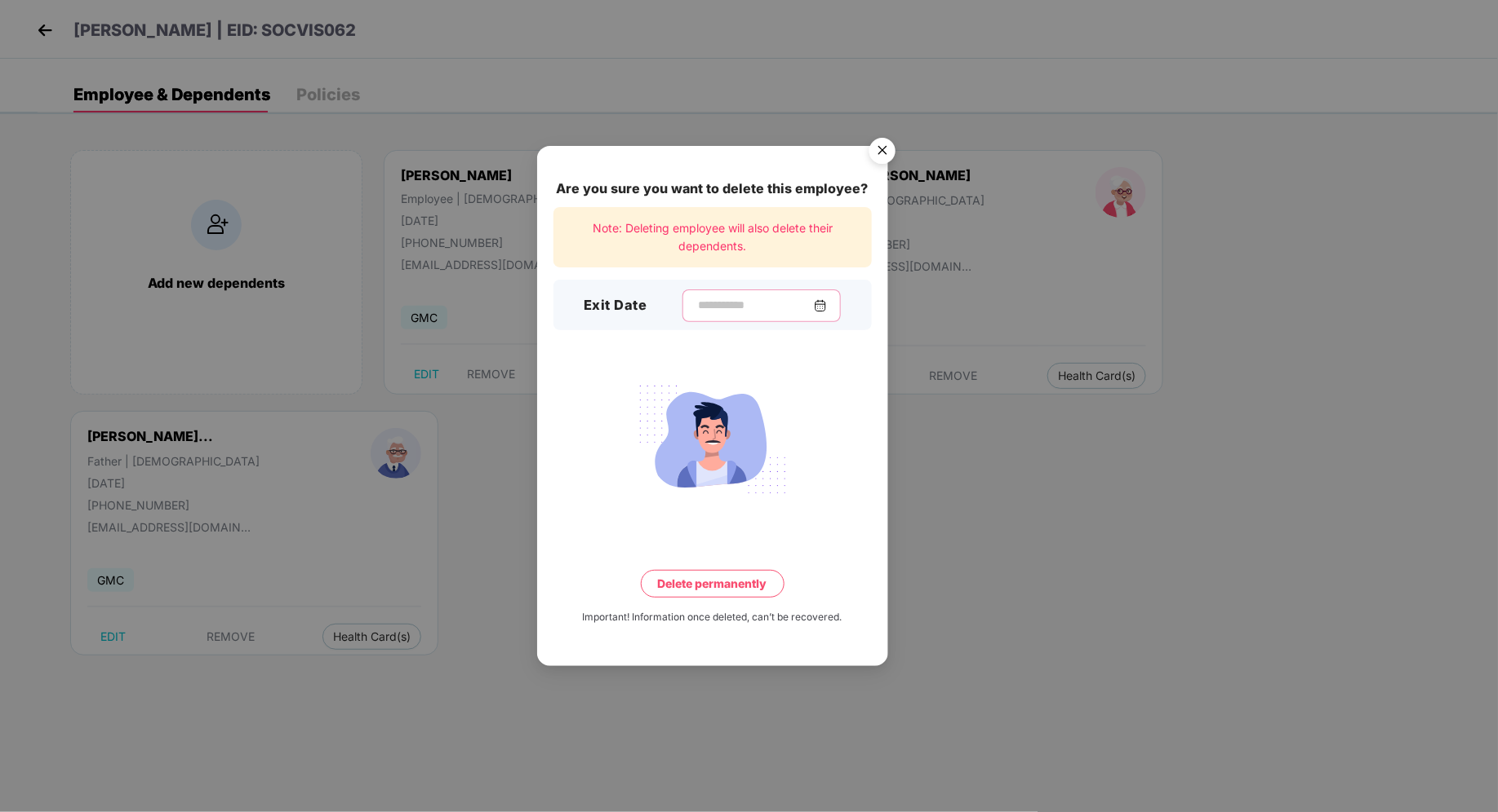
click at [741, 302] on input at bounding box center [754, 305] width 117 height 17
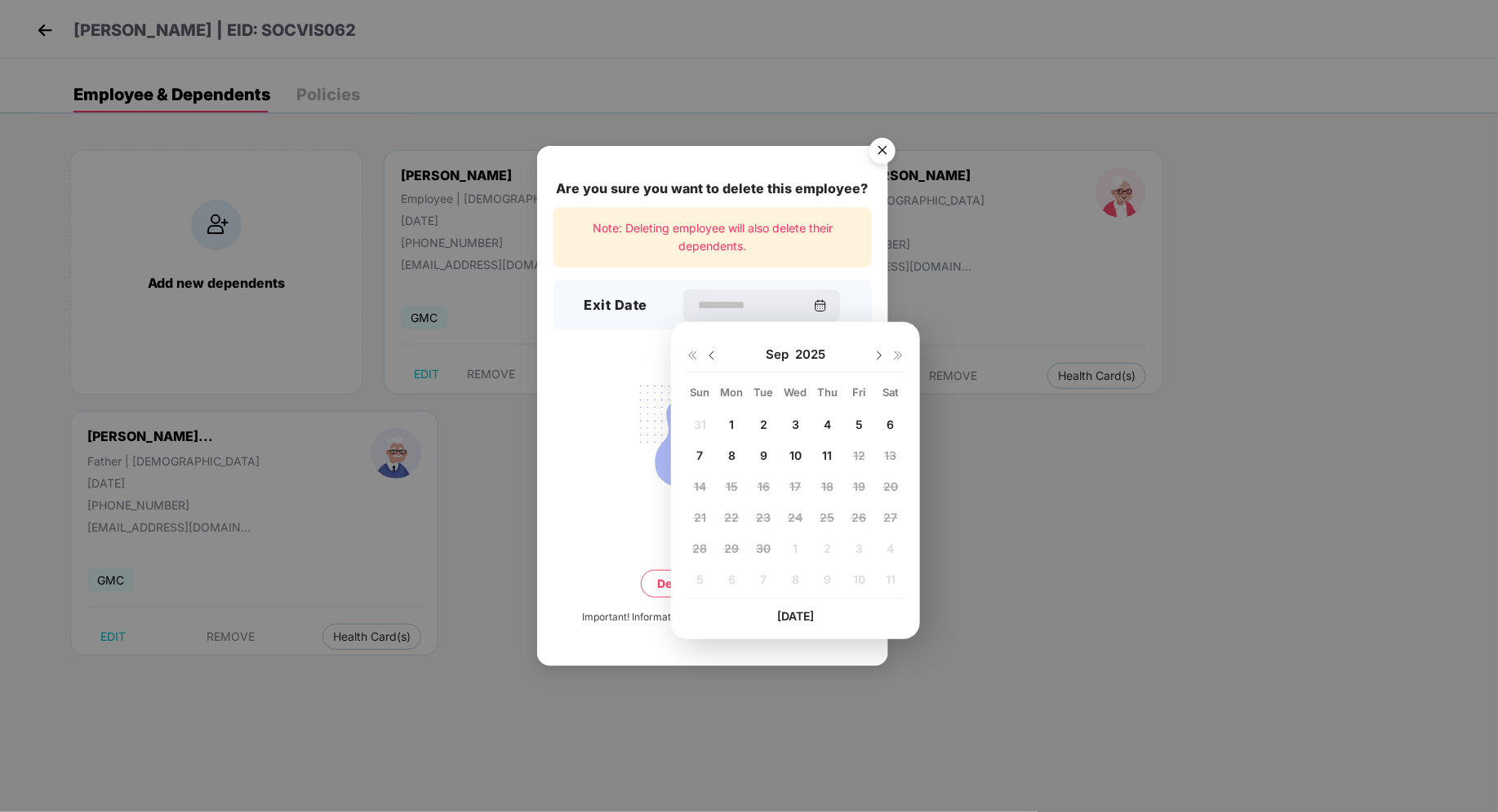
click at [796, 461] on span "10" at bounding box center [795, 455] width 12 height 14
type input "**********"
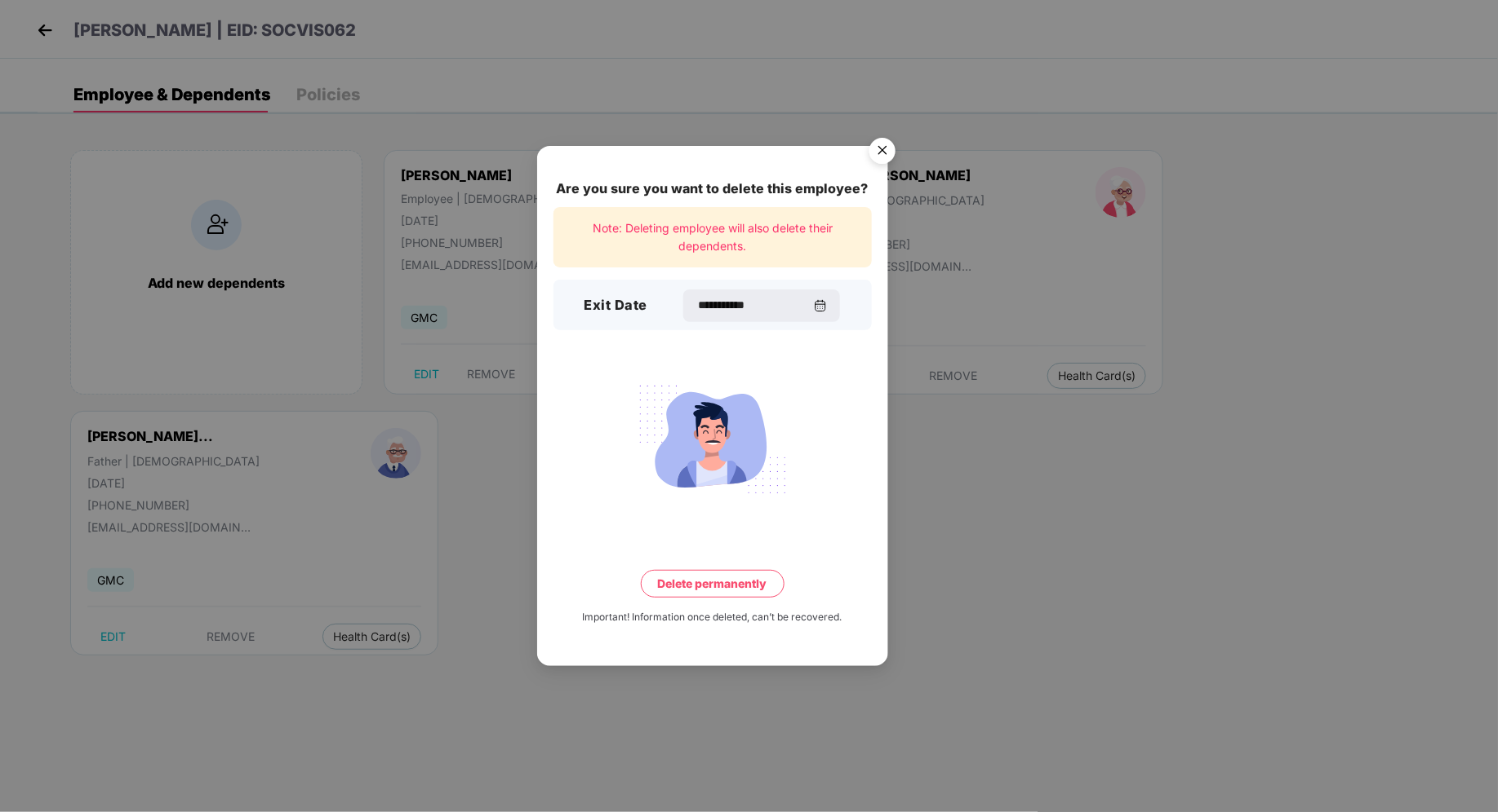
click at [708, 596] on button "Delete permanently" at bounding box center [712, 584] width 144 height 28
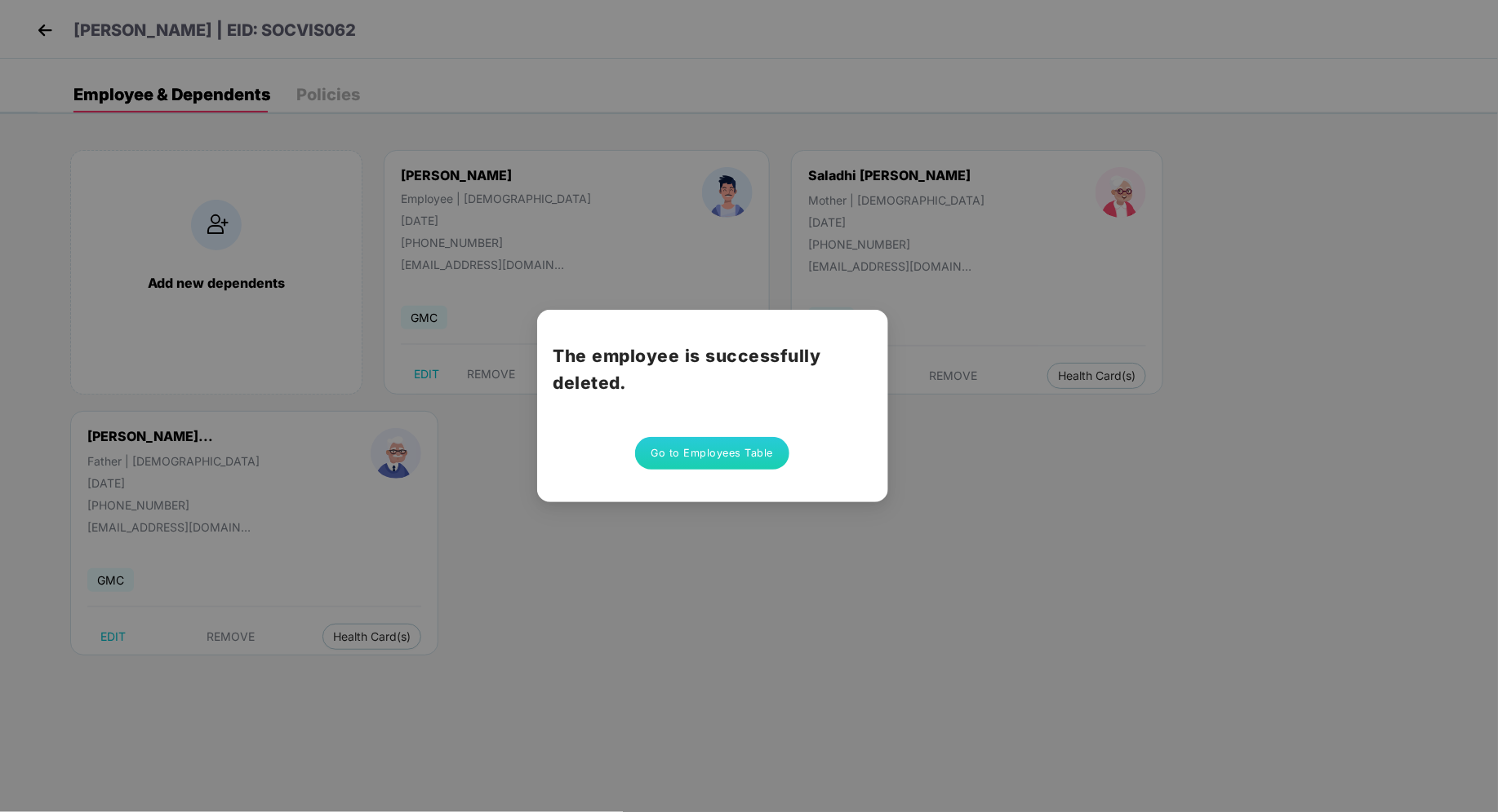
click at [630, 252] on div "The employee is successfully deleted. Go to Employees Table" at bounding box center [749, 406] width 1498 height 812
click at [45, 33] on div "The employee is successfully deleted. Go to Employees Table" at bounding box center [749, 406] width 1498 height 812
click at [46, 29] on div "The employee is successfully deleted. Go to Employees Table" at bounding box center [749, 406] width 1498 height 812
click at [692, 454] on button "Go to Employees Table" at bounding box center [713, 453] width 155 height 32
